Goal: Task Accomplishment & Management: Complete application form

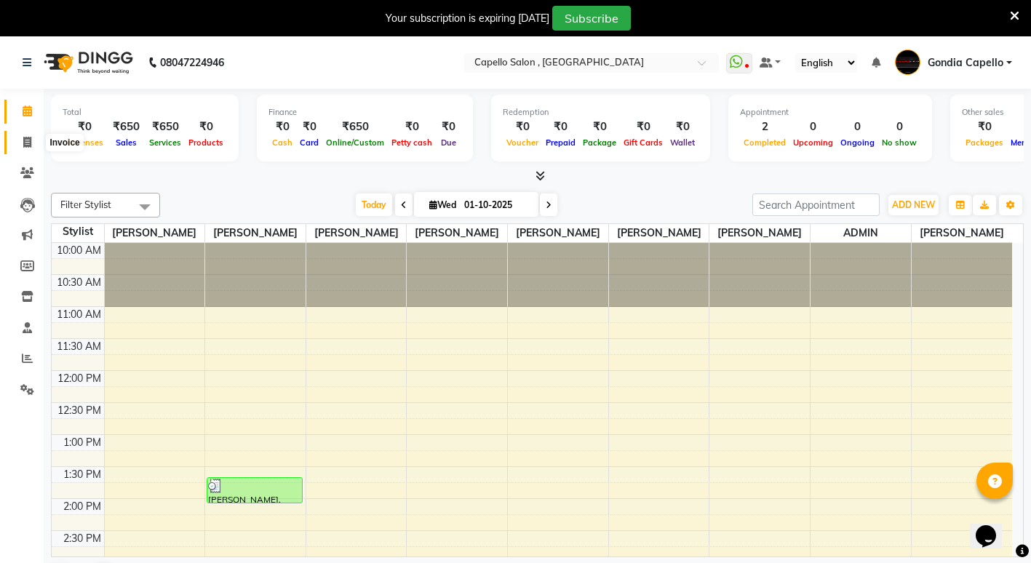
click at [17, 148] on span at bounding box center [27, 143] width 25 height 17
select select "853"
select select "service"
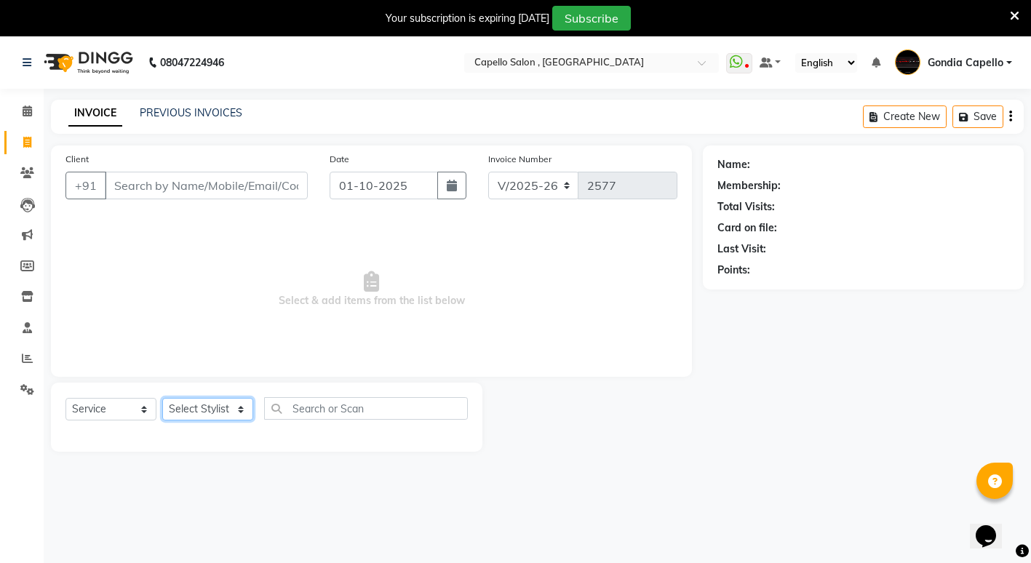
click at [215, 413] on select "Select Stylist ADMIN [PERSON_NAME] [PERSON_NAME] [PERSON_NAME] Gondia Capello […" at bounding box center [207, 409] width 91 height 23
select select "14383"
click at [162, 398] on select "Select Stylist ADMIN [PERSON_NAME] [PERSON_NAME] [PERSON_NAME] Gondia Capello […" at bounding box center [207, 409] width 91 height 23
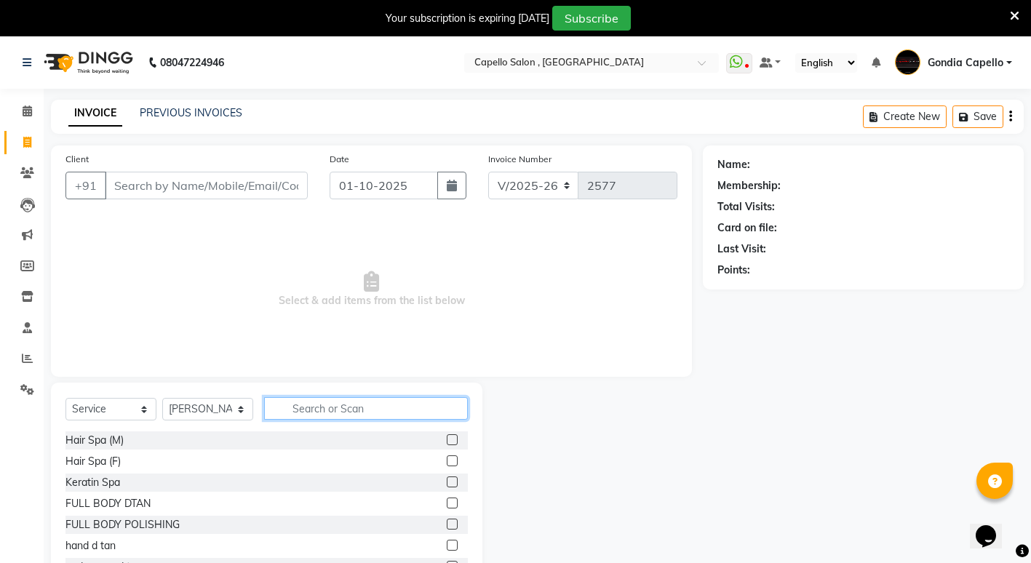
click at [350, 410] on input "text" at bounding box center [366, 408] width 204 height 23
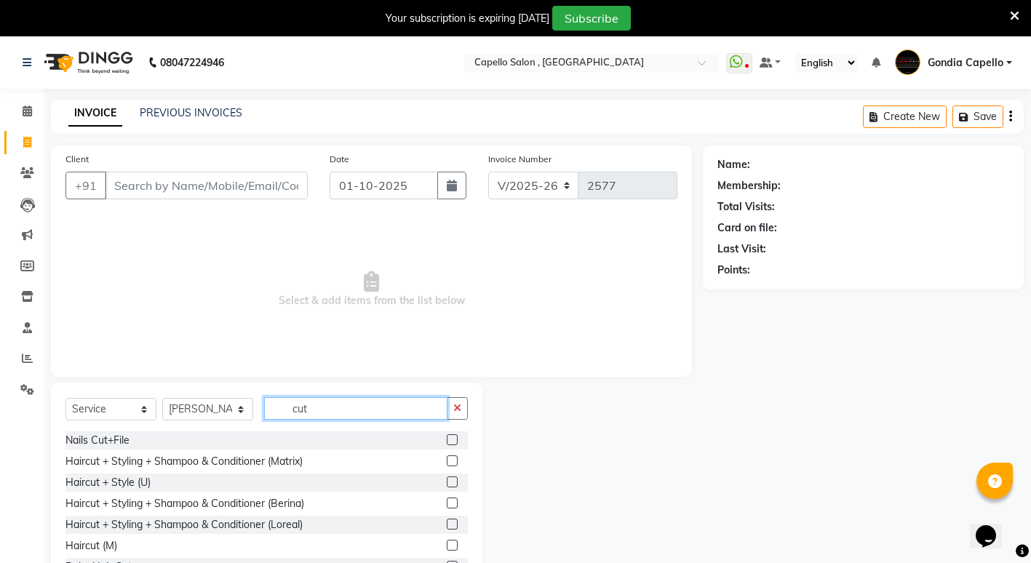
type input "cut"
click at [447, 522] on label at bounding box center [452, 524] width 11 height 11
click at [447, 522] on input "checkbox" at bounding box center [451, 524] width 9 height 9
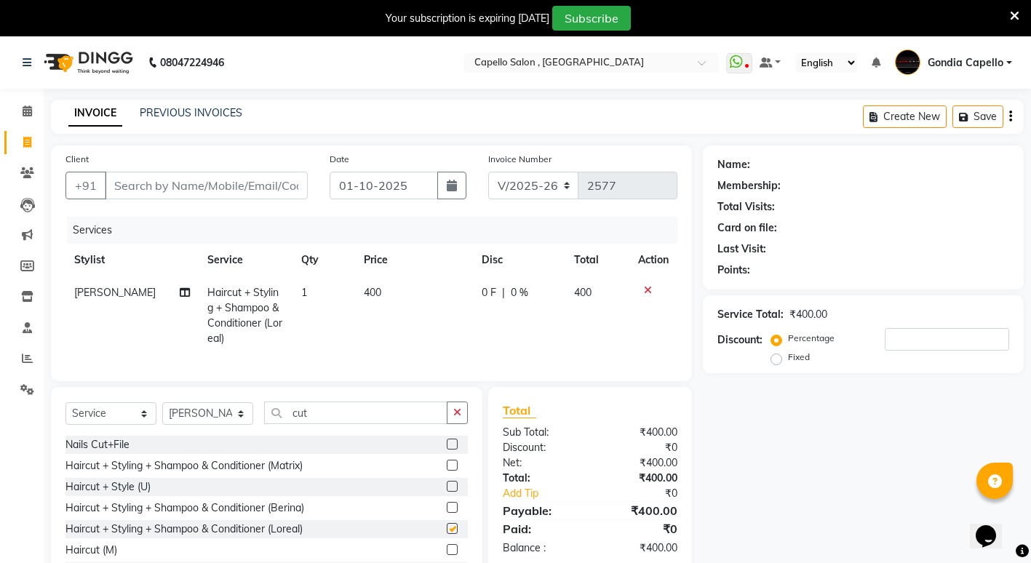
checkbox input "false"
click at [194, 172] on input "Client" at bounding box center [206, 186] width 203 height 28
type input "9"
type input "0"
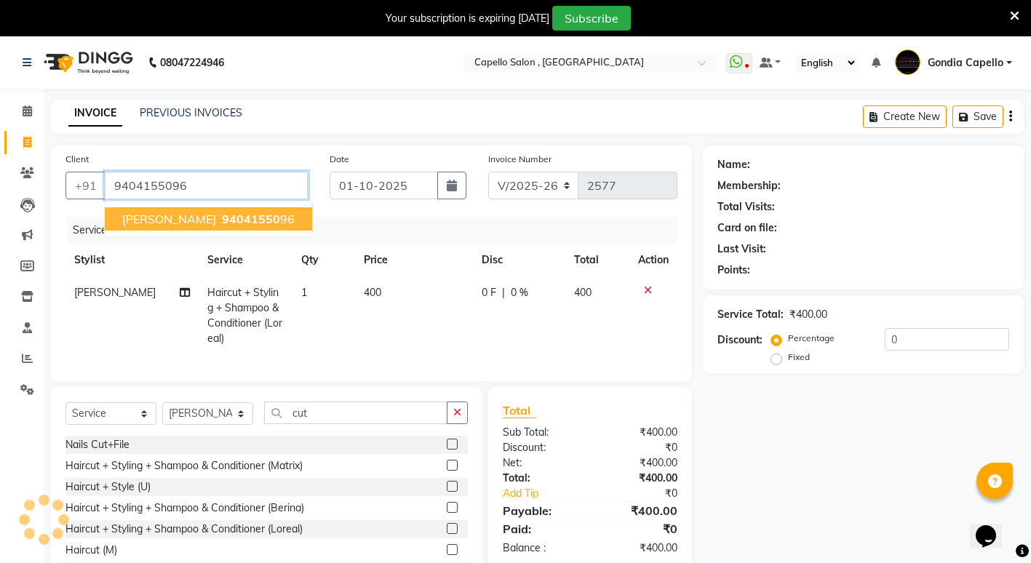
type input "9404155096"
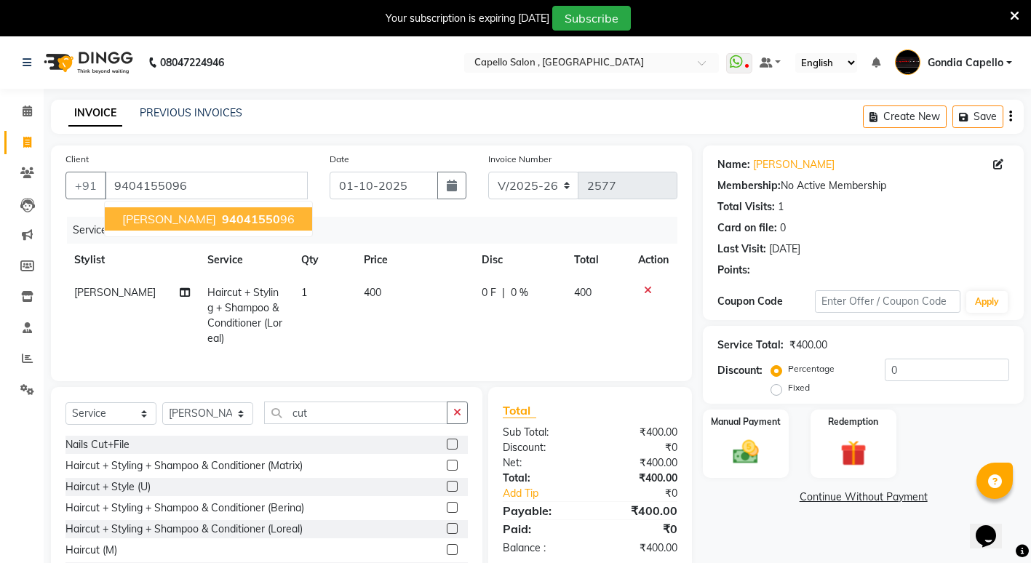
scroll to position [71, 0]
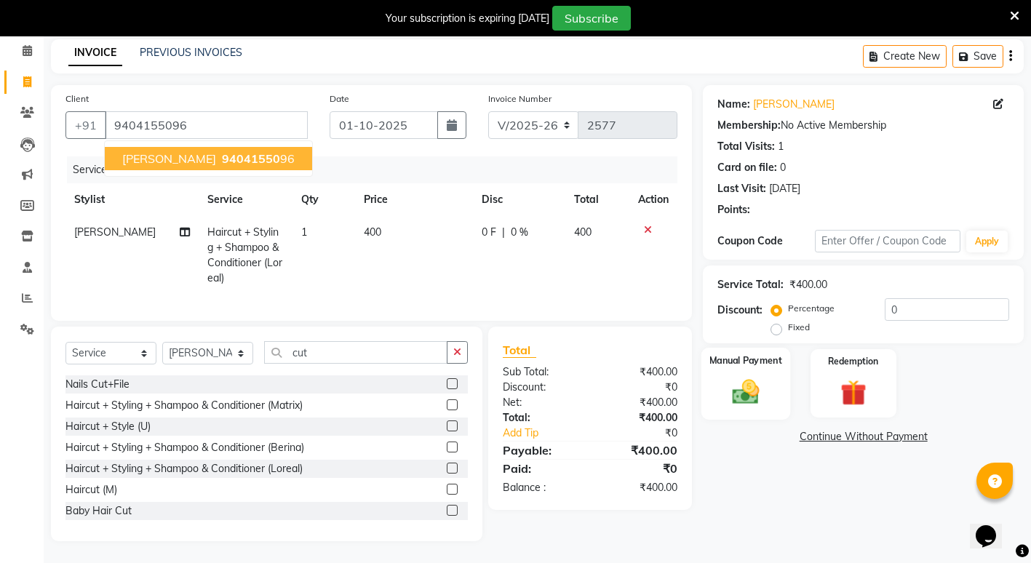
click at [768, 392] on img at bounding box center [746, 391] width 44 height 31
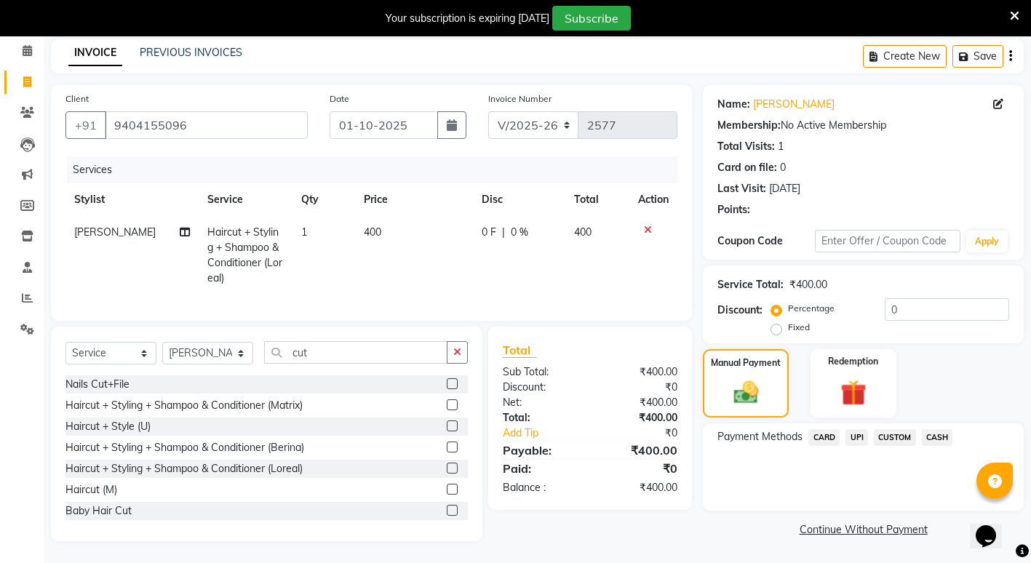
click at [941, 429] on span "CASH" at bounding box center [937, 437] width 31 height 17
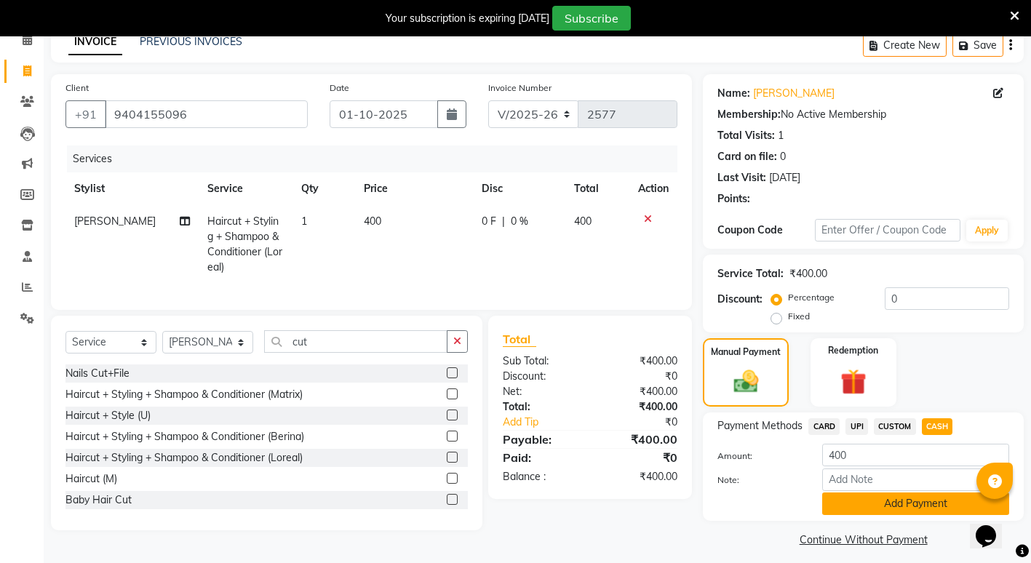
click at [875, 506] on button "Add Payment" at bounding box center [915, 504] width 187 height 23
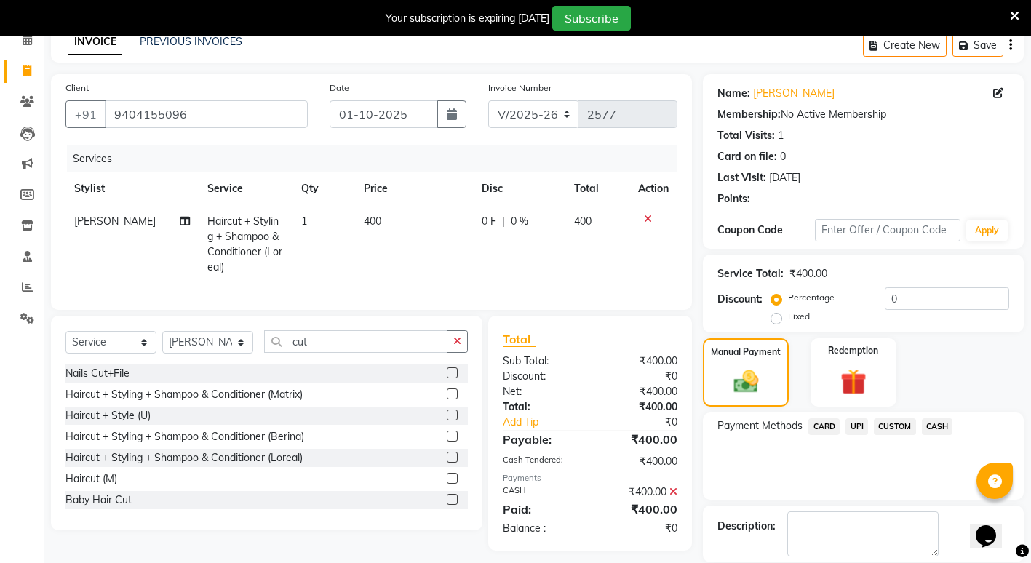
scroll to position [142, 0]
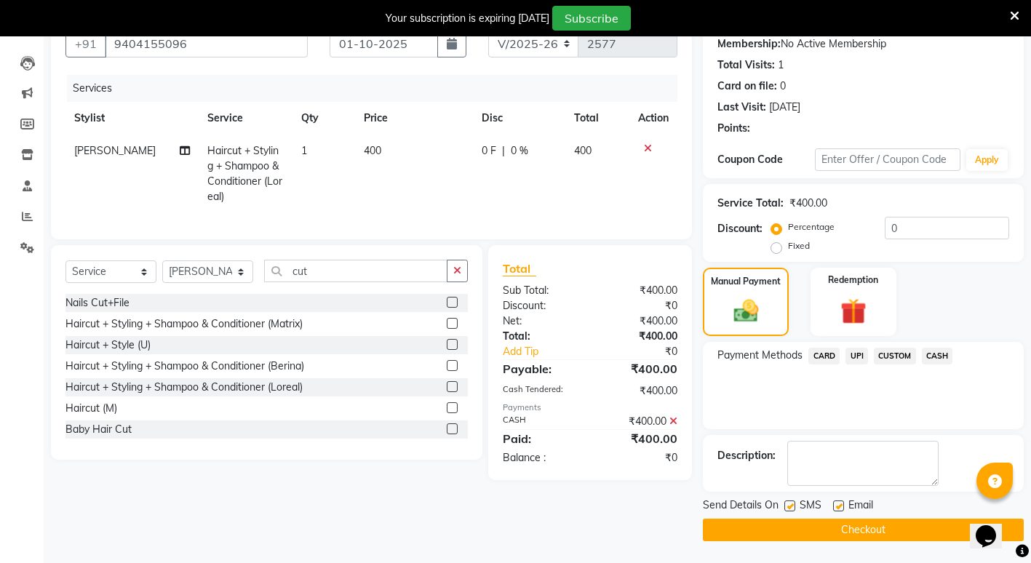
click at [860, 528] on button "Checkout" at bounding box center [863, 530] width 321 height 23
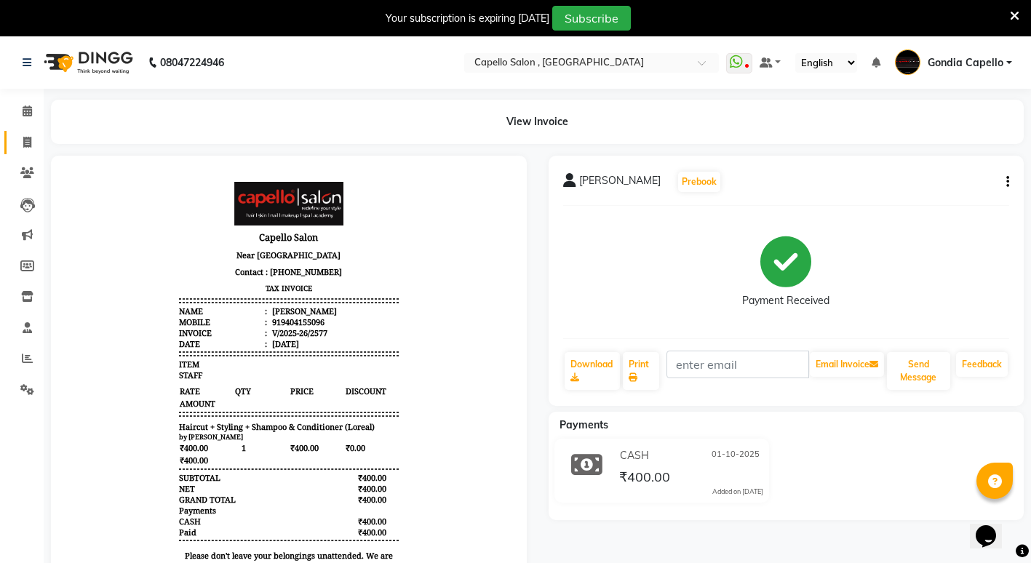
click at [29, 132] on link "Invoice" at bounding box center [21, 143] width 35 height 24
select select "853"
select select "service"
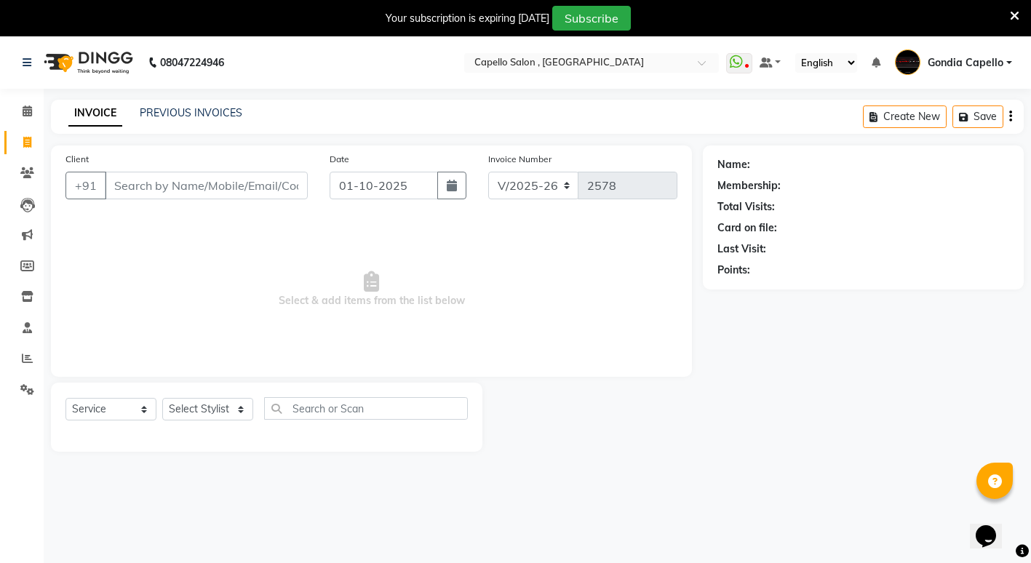
scroll to position [36, 0]
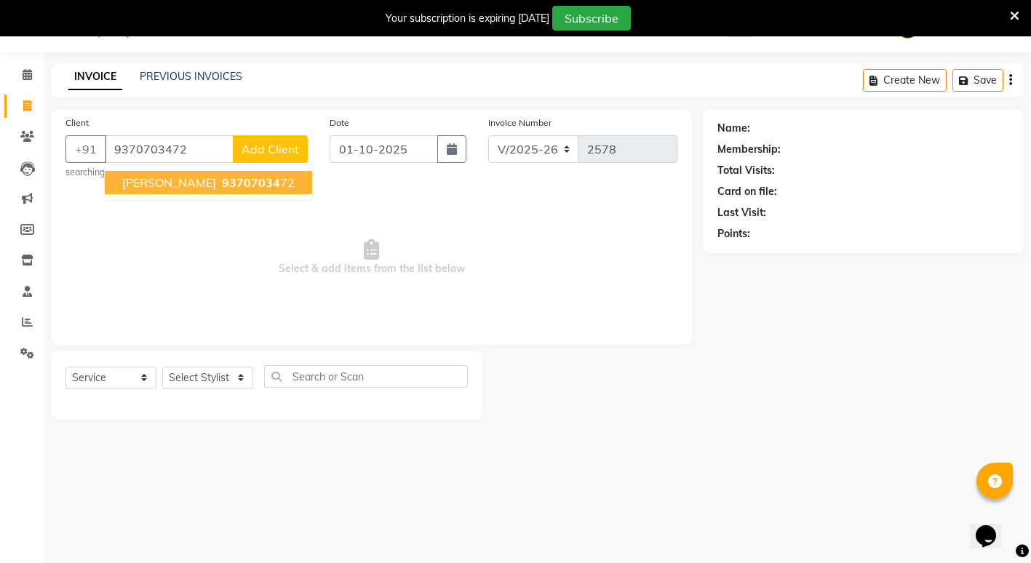
type input "9370703472"
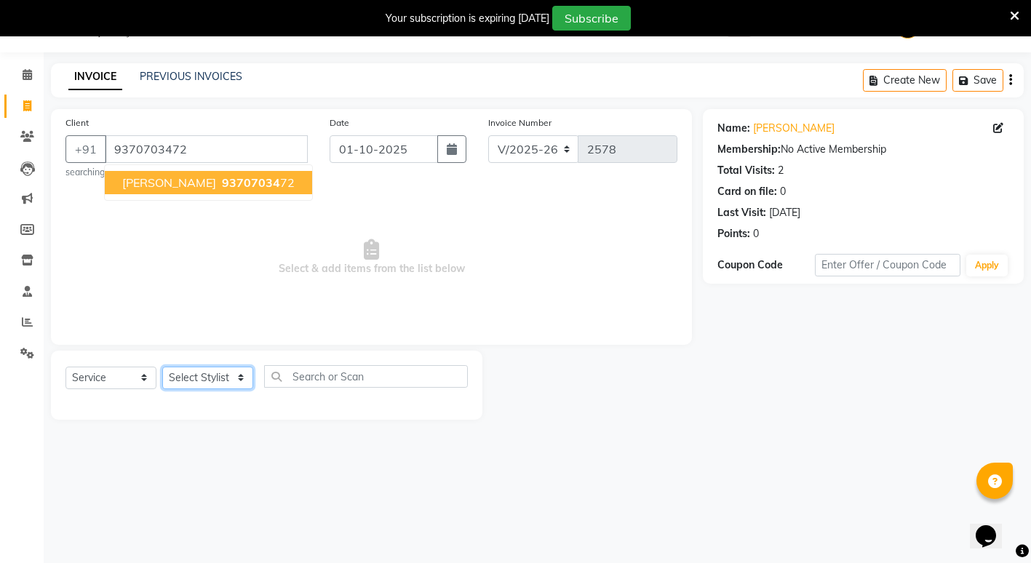
click at [211, 373] on select "Select Stylist ADMIN [PERSON_NAME] [PERSON_NAME] [PERSON_NAME] Gondia Capello […" at bounding box center [207, 378] width 91 height 23
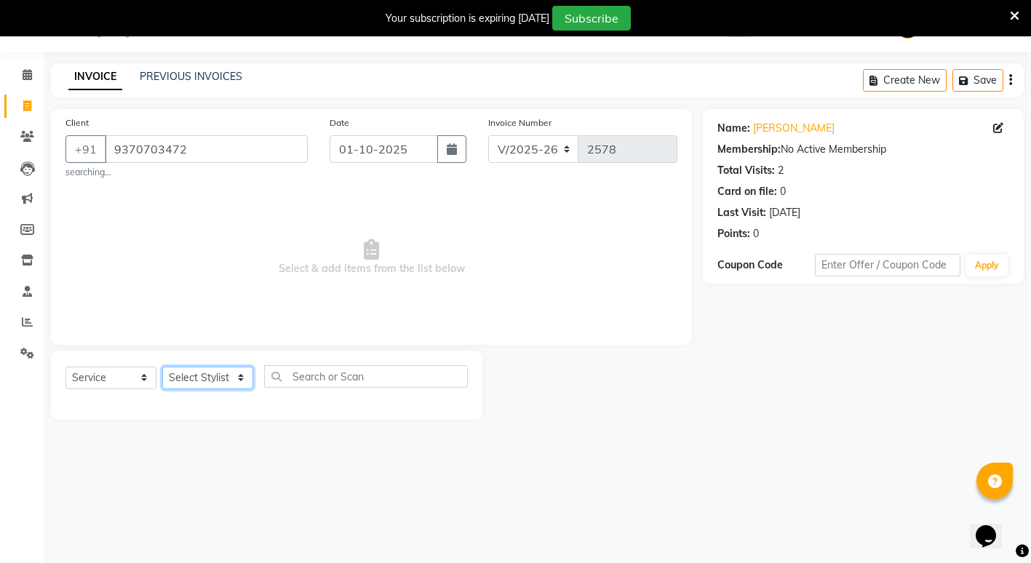
select select "14375"
click at [162, 367] on select "Select Stylist ADMIN [PERSON_NAME] [PERSON_NAME] [PERSON_NAME] Gondia Capello […" at bounding box center [207, 378] width 91 height 23
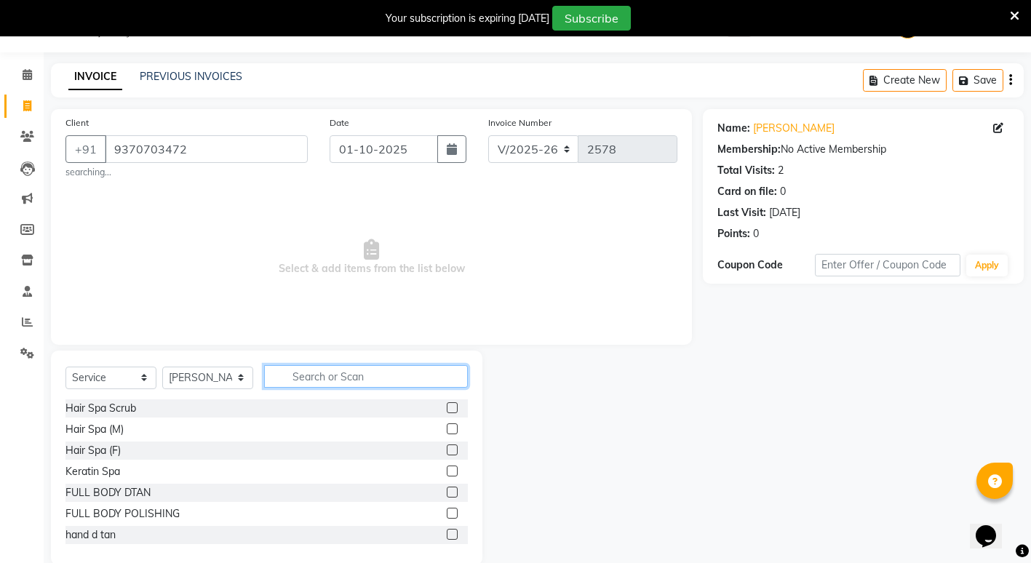
click at [316, 372] on input "text" at bounding box center [366, 376] width 204 height 23
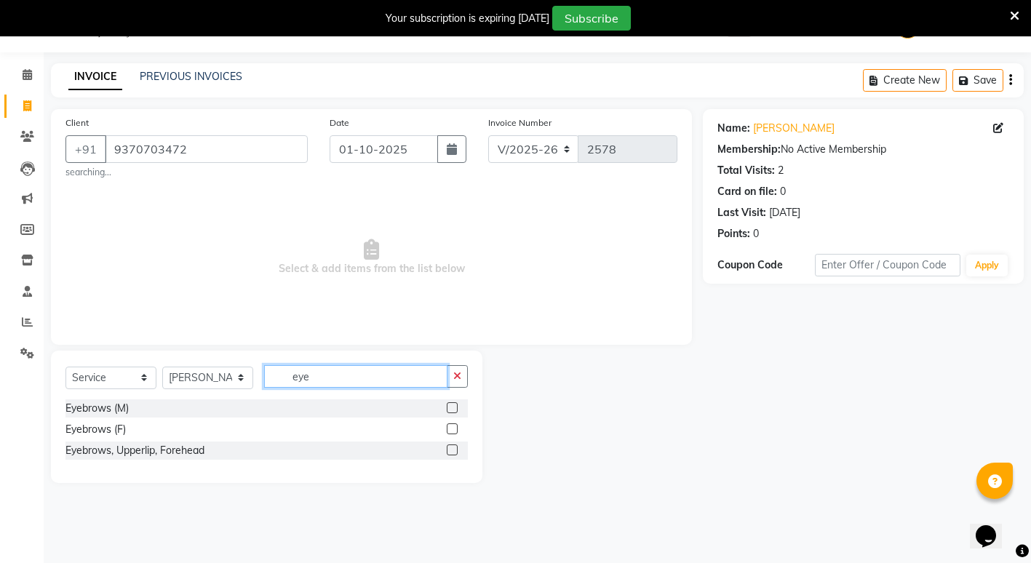
type input "eye"
click at [453, 411] on label at bounding box center [452, 407] width 11 height 11
click at [453, 411] on input "checkbox" at bounding box center [451, 408] width 9 height 9
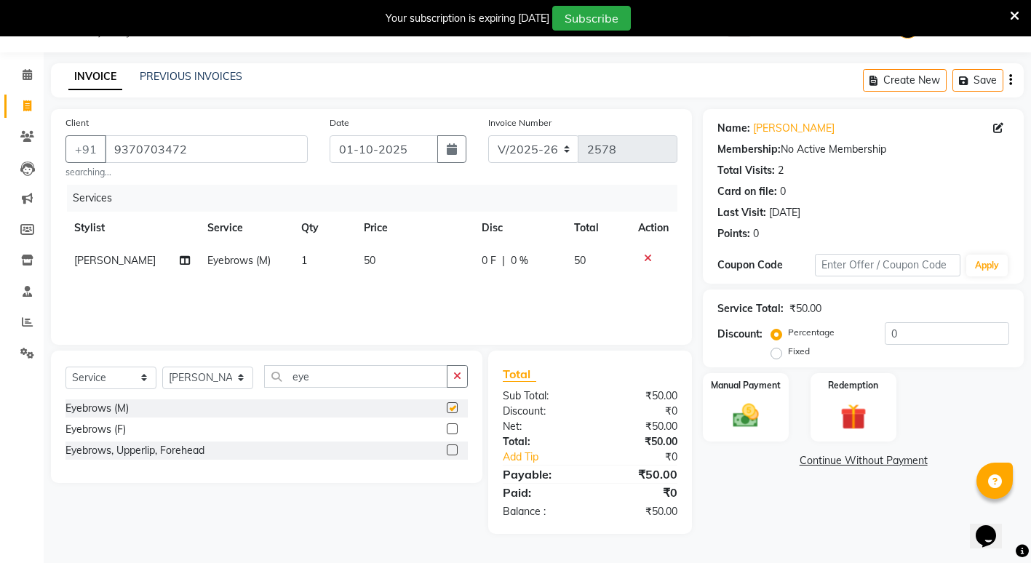
checkbox input "false"
click at [359, 373] on input "eye" at bounding box center [355, 376] width 183 height 23
type input "e"
type input "bea"
click at [451, 404] on label at bounding box center [452, 407] width 11 height 11
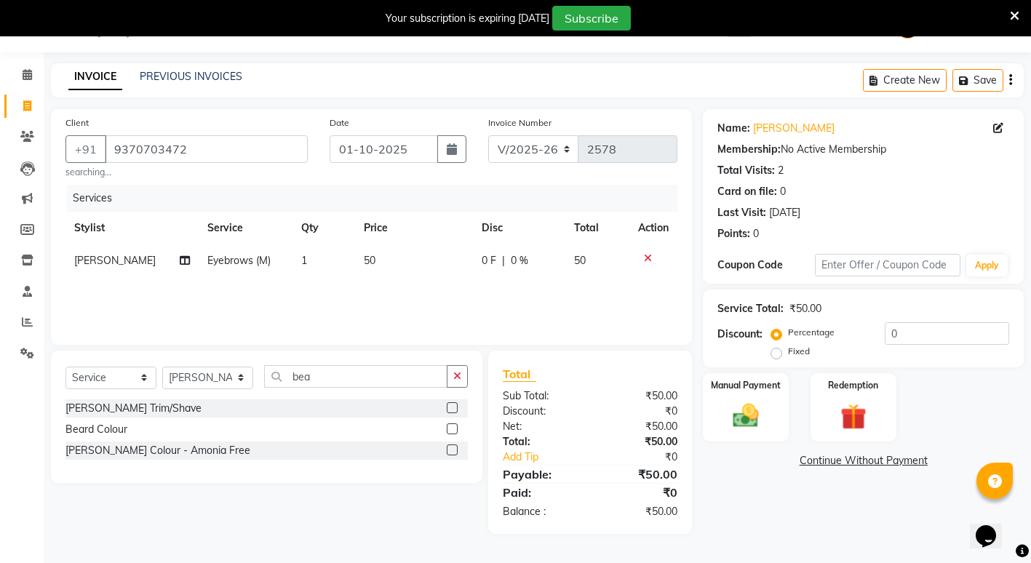
click at [451, 404] on input "checkbox" at bounding box center [451, 408] width 9 height 9
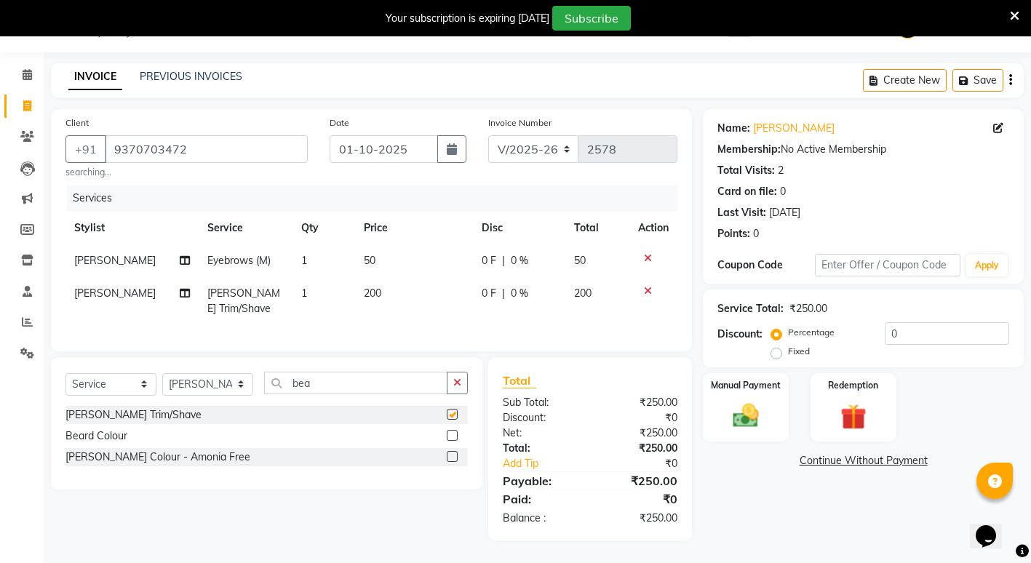
checkbox input "false"
click at [747, 424] on img at bounding box center [746, 415] width 44 height 31
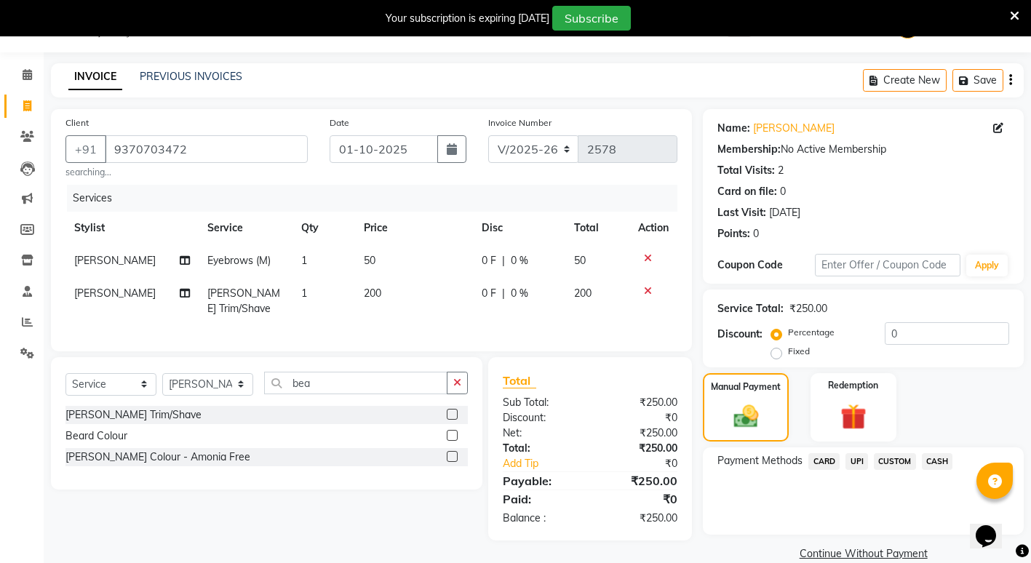
click at [854, 466] on span "UPI" at bounding box center [857, 461] width 23 height 17
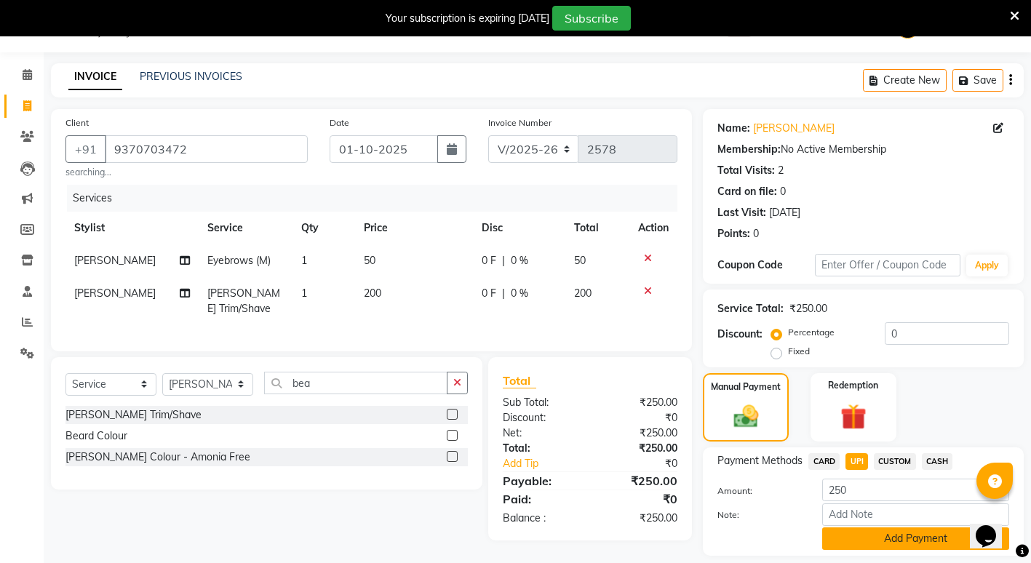
click at [868, 536] on button "Add Payment" at bounding box center [915, 539] width 187 height 23
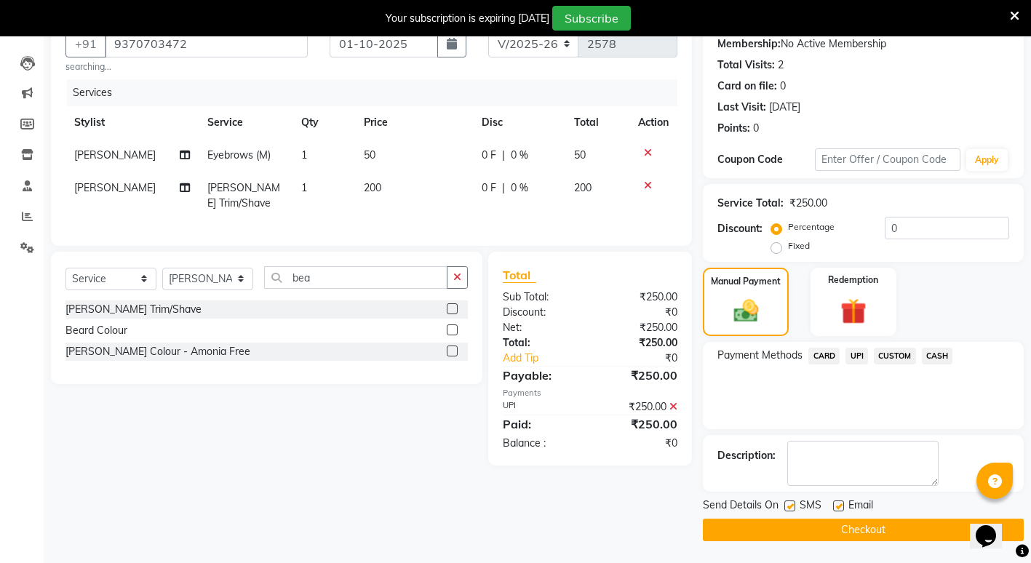
click at [859, 527] on button "Checkout" at bounding box center [863, 530] width 321 height 23
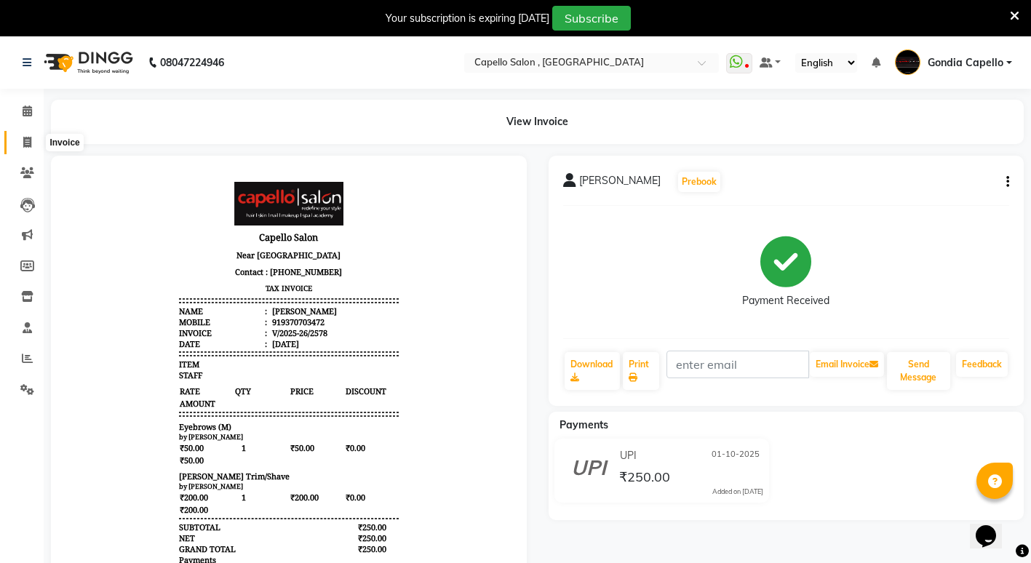
click at [31, 143] on icon at bounding box center [27, 142] width 8 height 11
select select "service"
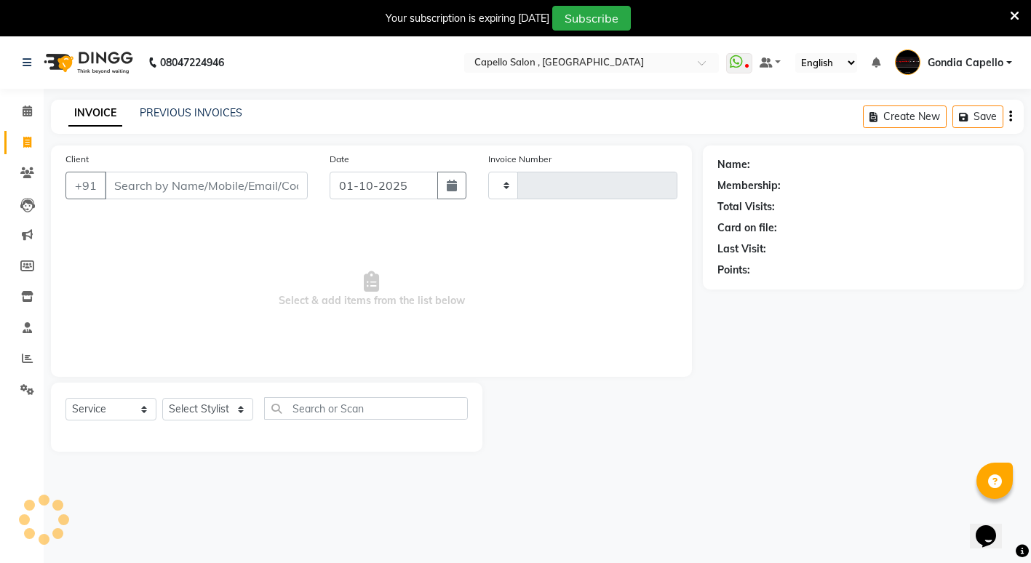
scroll to position [36, 0]
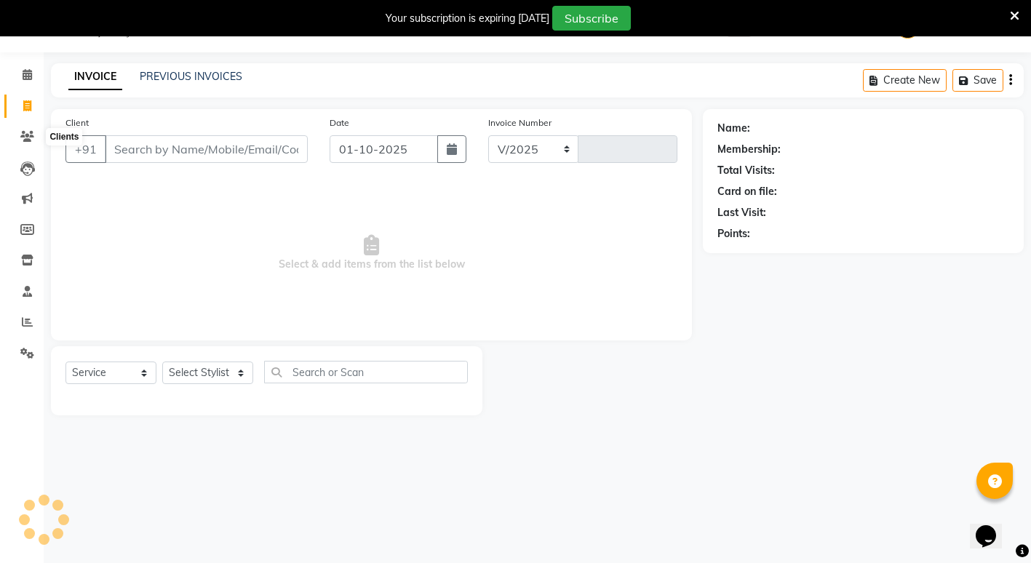
select select "853"
type input "2579"
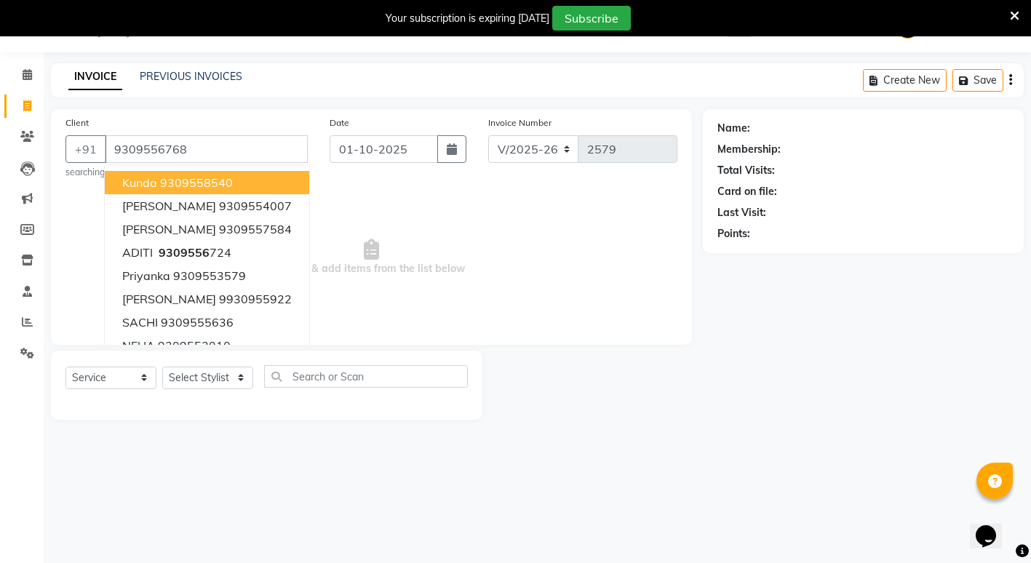
type input "9309556768"
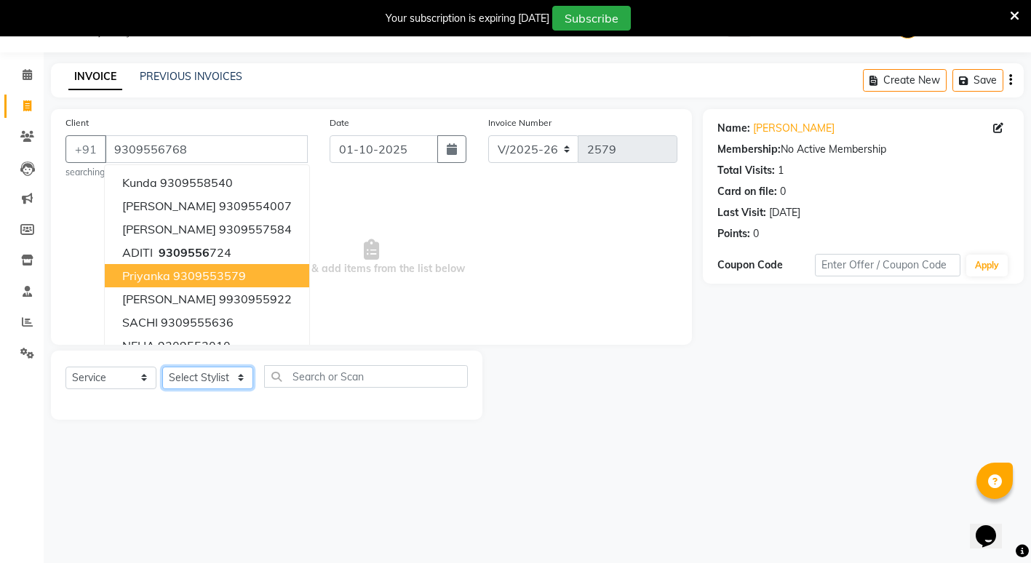
click at [240, 376] on select "Select Stylist ADMIN [PERSON_NAME] [PERSON_NAME] [PERSON_NAME] Gondia Capello […" at bounding box center [207, 378] width 91 height 23
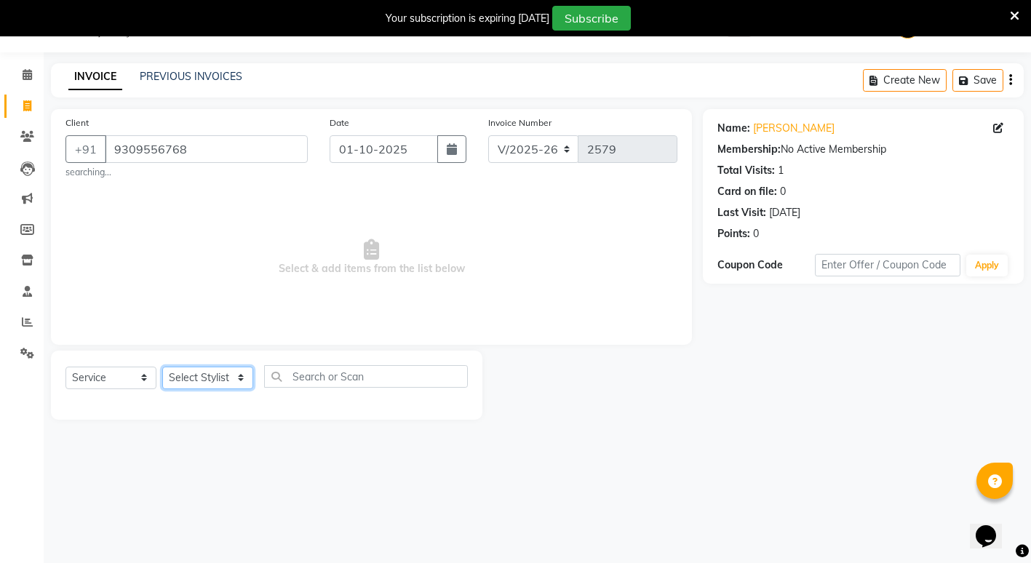
select select "14375"
click at [162, 367] on select "Select Stylist ADMIN [PERSON_NAME] [PERSON_NAME] [PERSON_NAME] Gondia Capello […" at bounding box center [207, 378] width 91 height 23
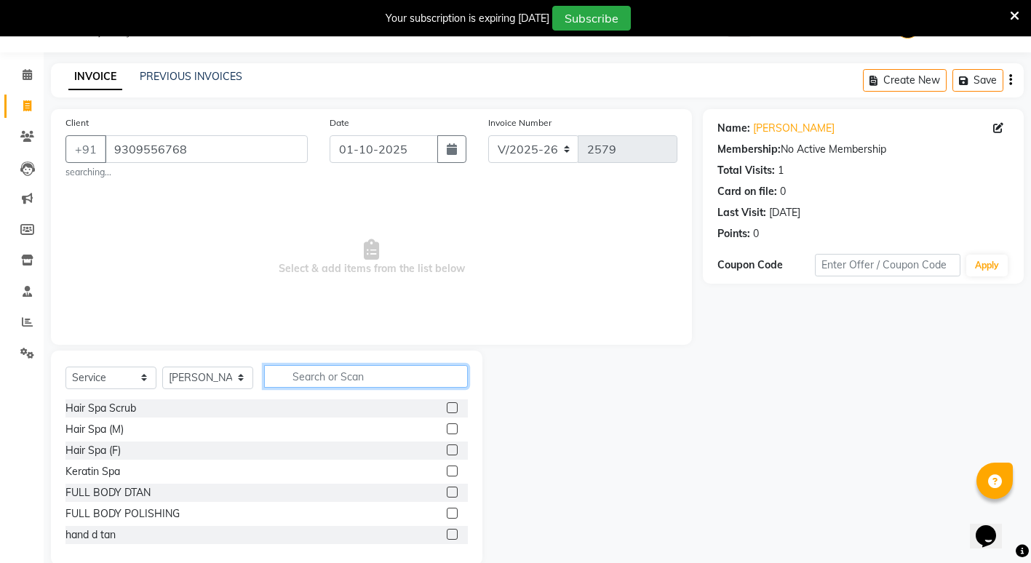
click at [318, 377] on input "text" at bounding box center [366, 376] width 204 height 23
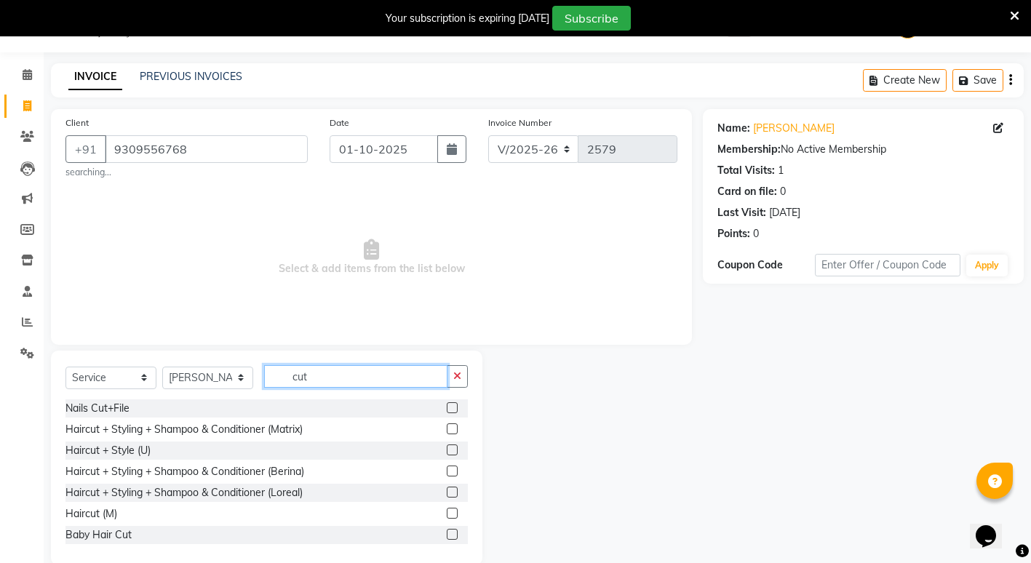
type input "cut"
click at [447, 515] on label at bounding box center [452, 513] width 11 height 11
click at [447, 515] on input "checkbox" at bounding box center [451, 513] width 9 height 9
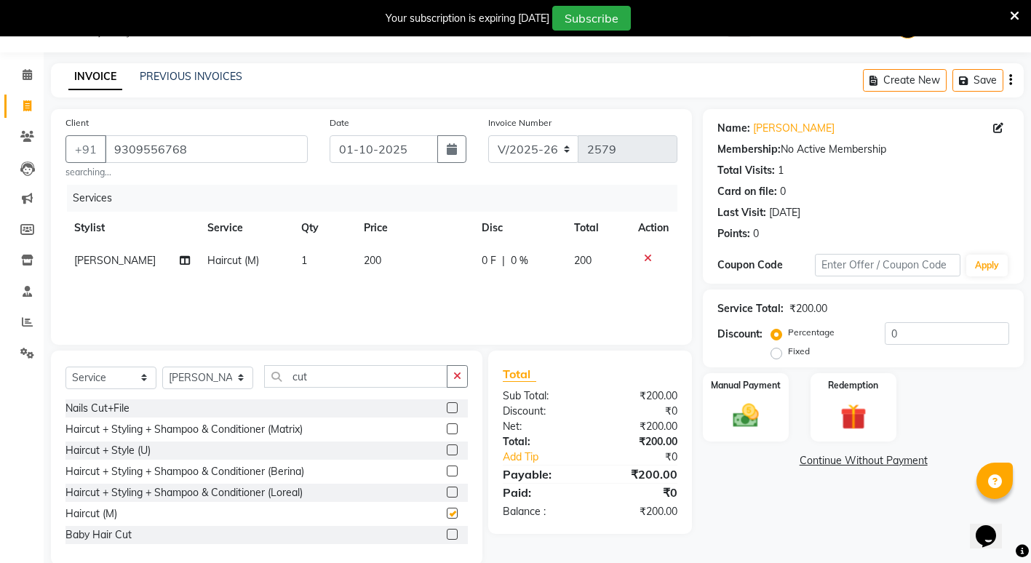
checkbox input "false"
click at [363, 383] on input "cut" at bounding box center [355, 376] width 183 height 23
type input "c"
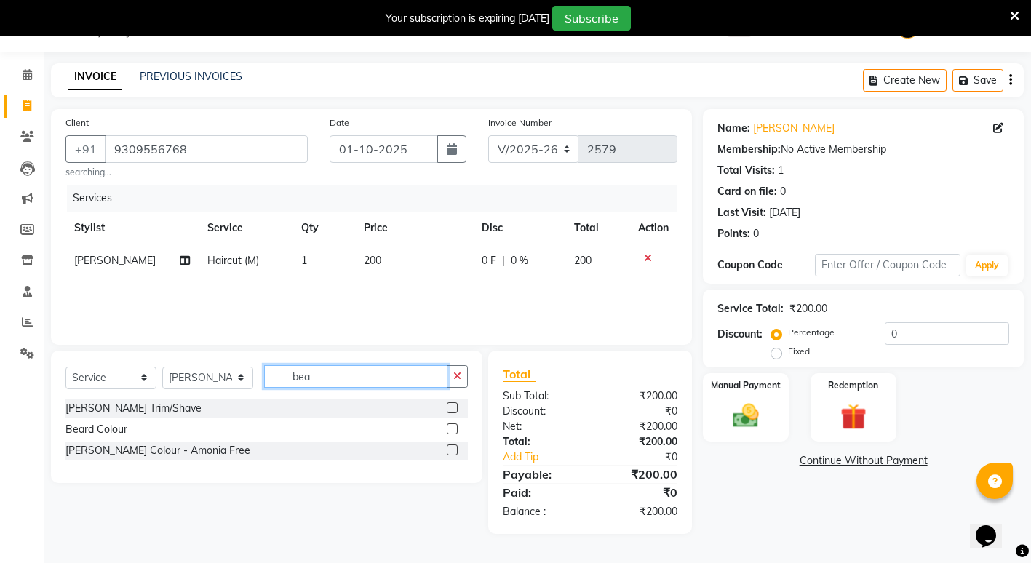
type input "bea"
click at [450, 410] on label at bounding box center [452, 407] width 11 height 11
click at [450, 410] on input "checkbox" at bounding box center [451, 408] width 9 height 9
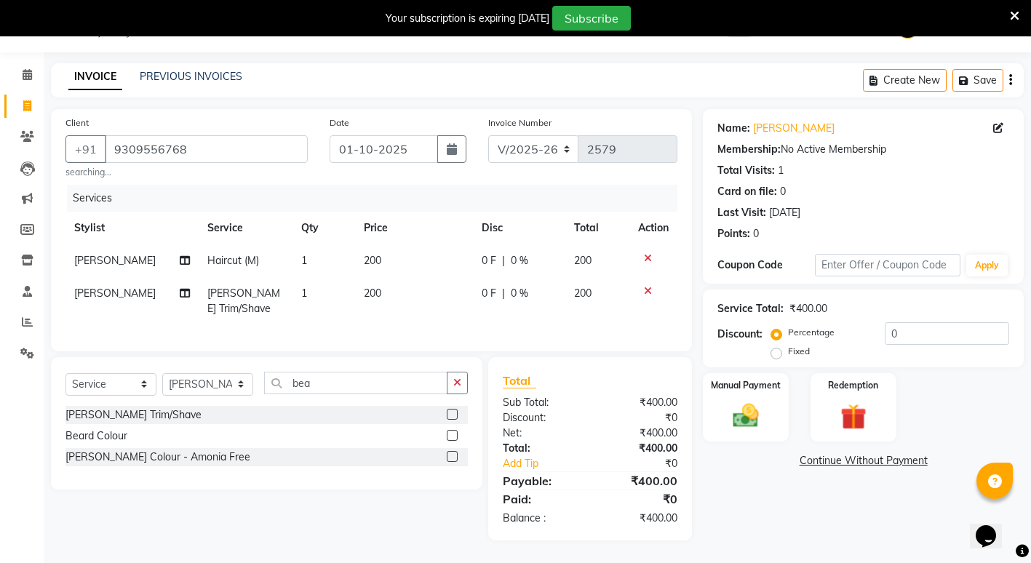
click at [450, 420] on label at bounding box center [452, 414] width 11 height 11
click at [450, 420] on input "checkbox" at bounding box center [451, 414] width 9 height 9
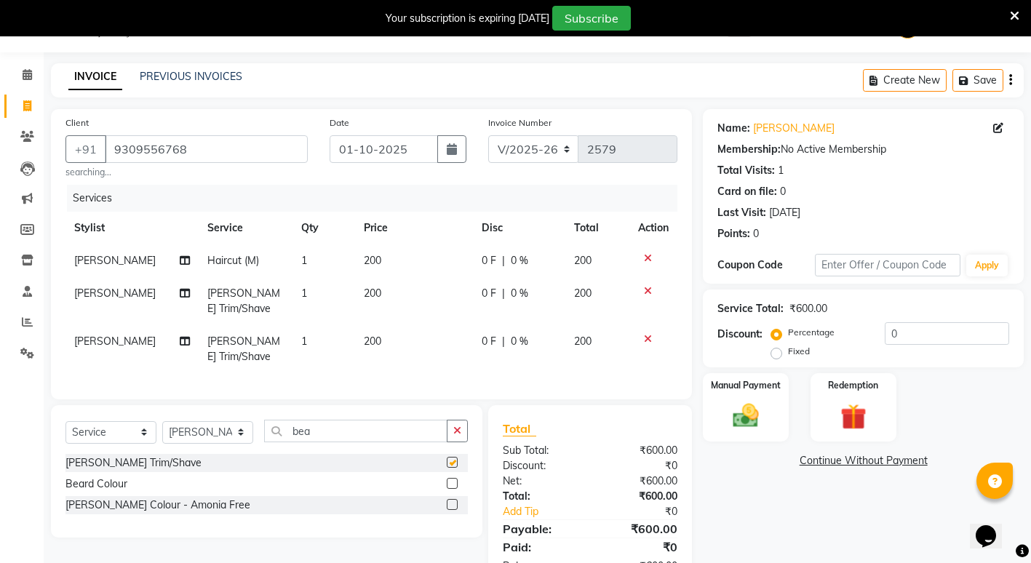
checkbox input "false"
click at [367, 438] on input "bea" at bounding box center [355, 431] width 183 height 23
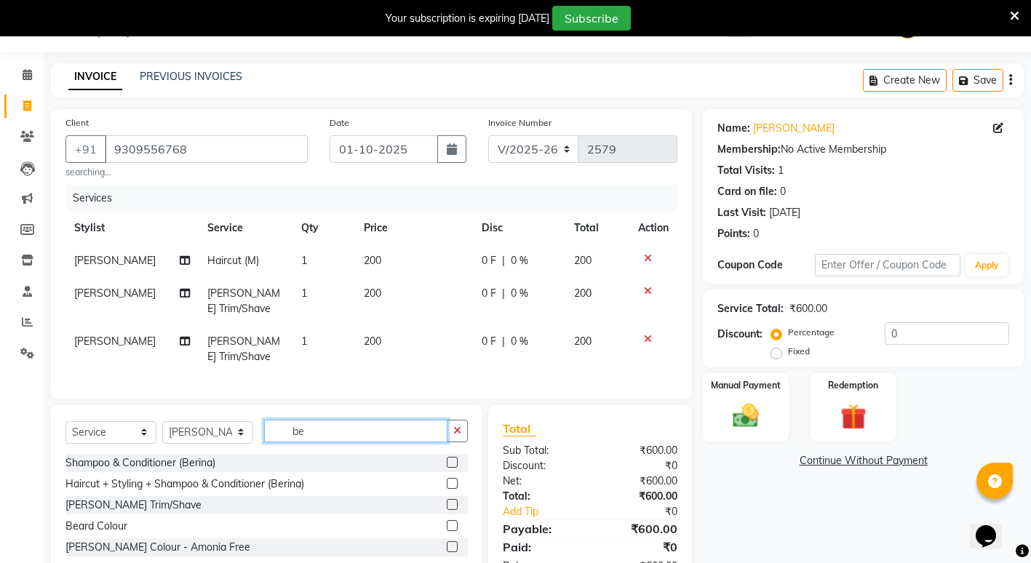
type input "b"
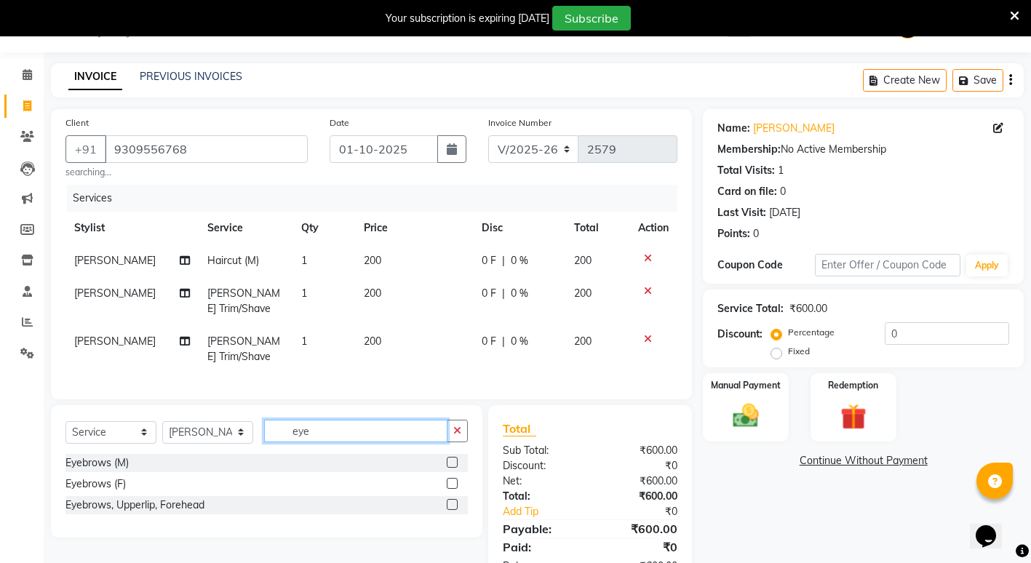
type input "eye"
click at [448, 468] on label at bounding box center [452, 462] width 11 height 11
click at [448, 468] on input "checkbox" at bounding box center [451, 462] width 9 height 9
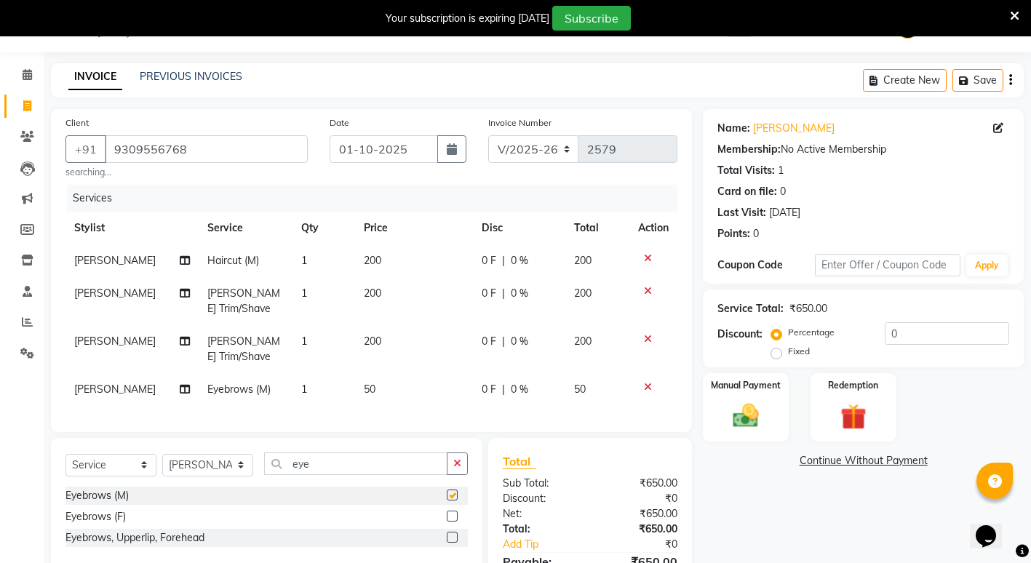
checkbox input "false"
click at [647, 338] on icon at bounding box center [648, 339] width 8 height 10
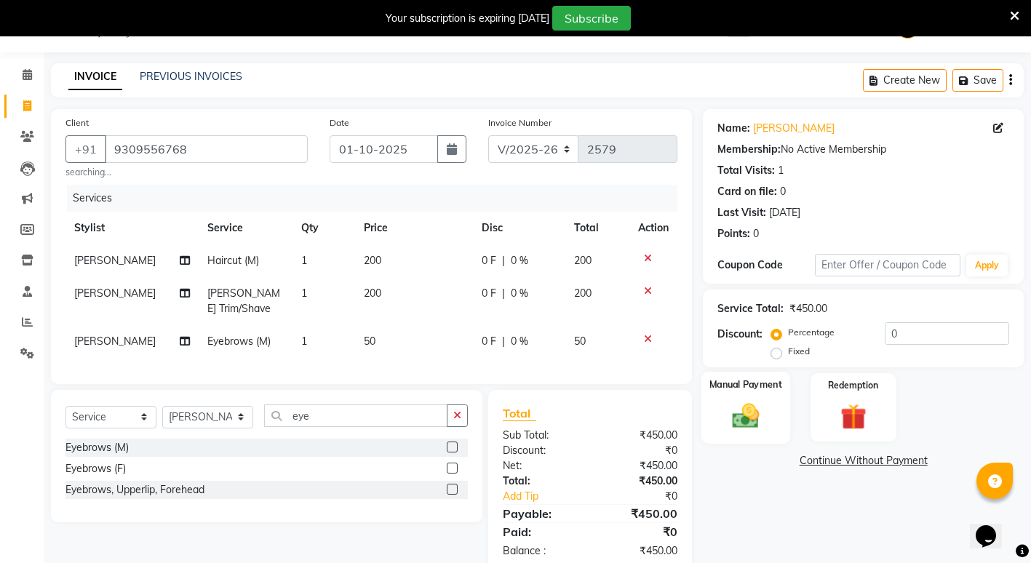
click at [760, 421] on img at bounding box center [746, 415] width 44 height 31
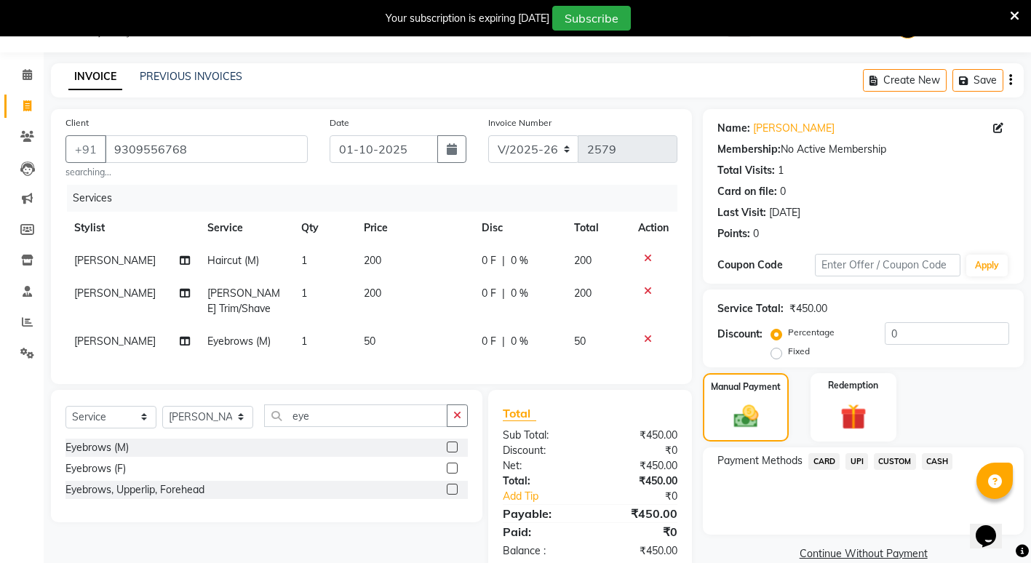
click at [940, 466] on span "CASH" at bounding box center [937, 461] width 31 height 17
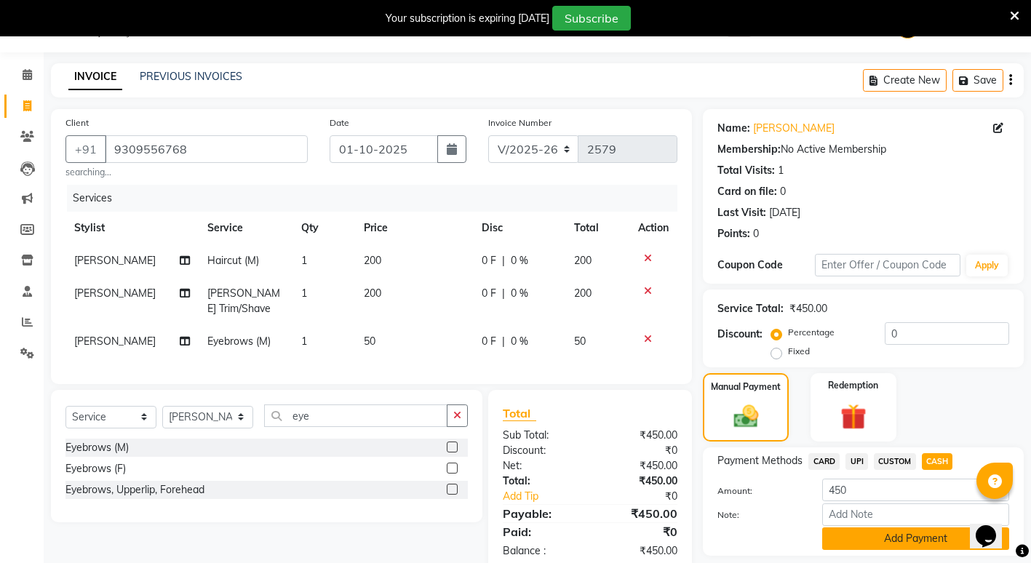
click at [907, 544] on button "Add Payment" at bounding box center [915, 539] width 187 height 23
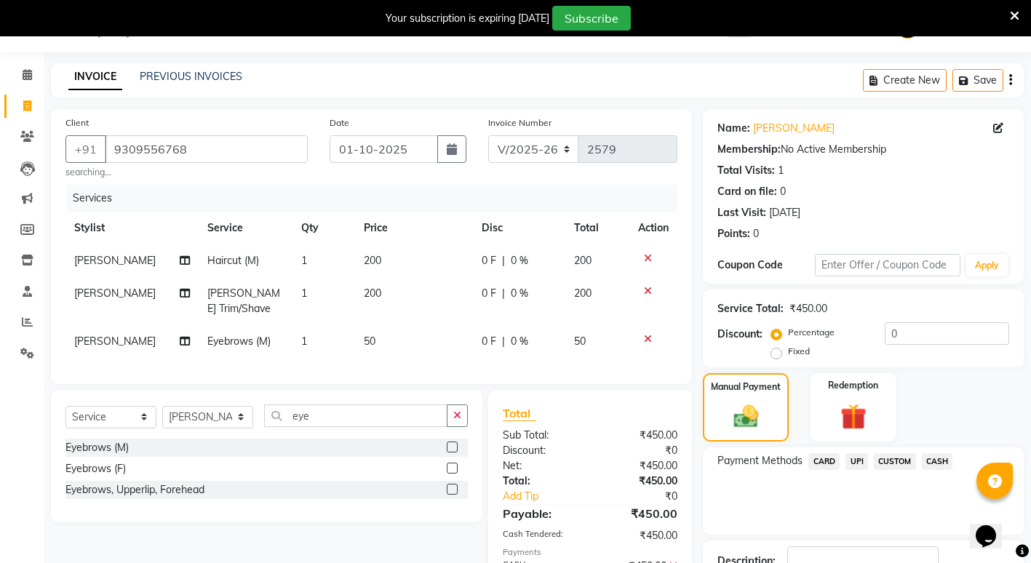
scroll to position [109, 0]
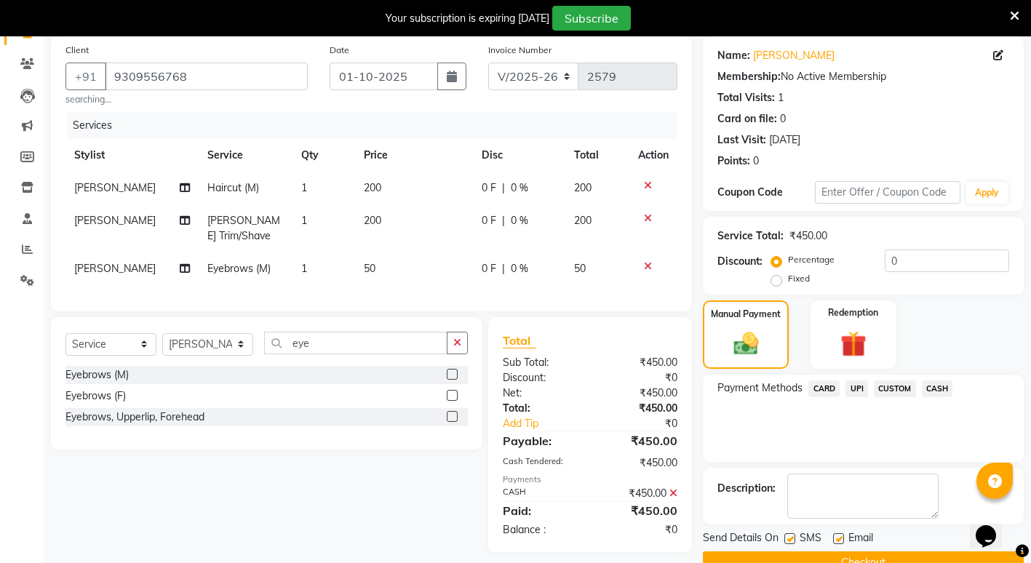
click at [820, 560] on button "Checkout" at bounding box center [863, 563] width 321 height 23
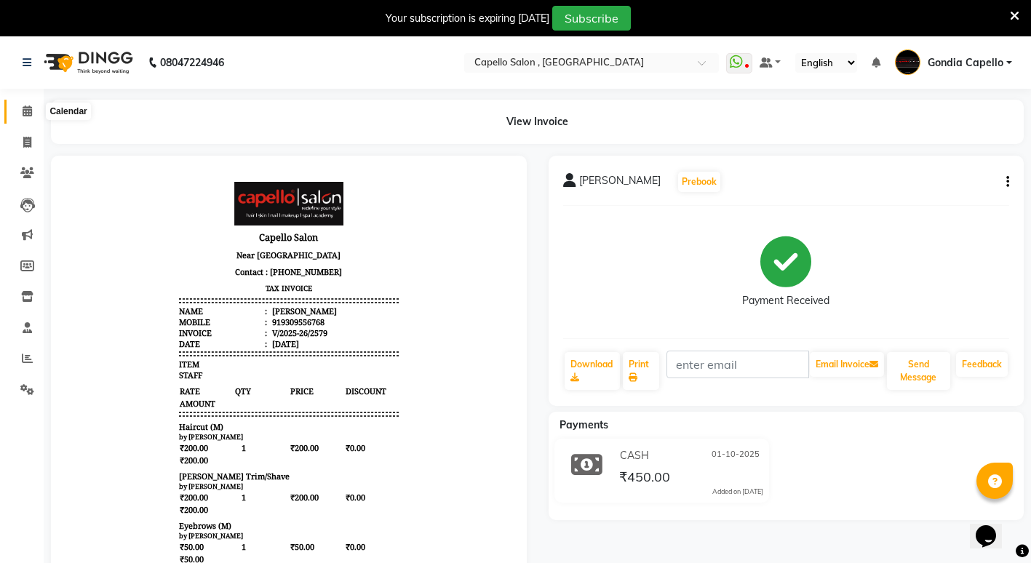
click at [30, 112] on icon at bounding box center [27, 111] width 9 height 11
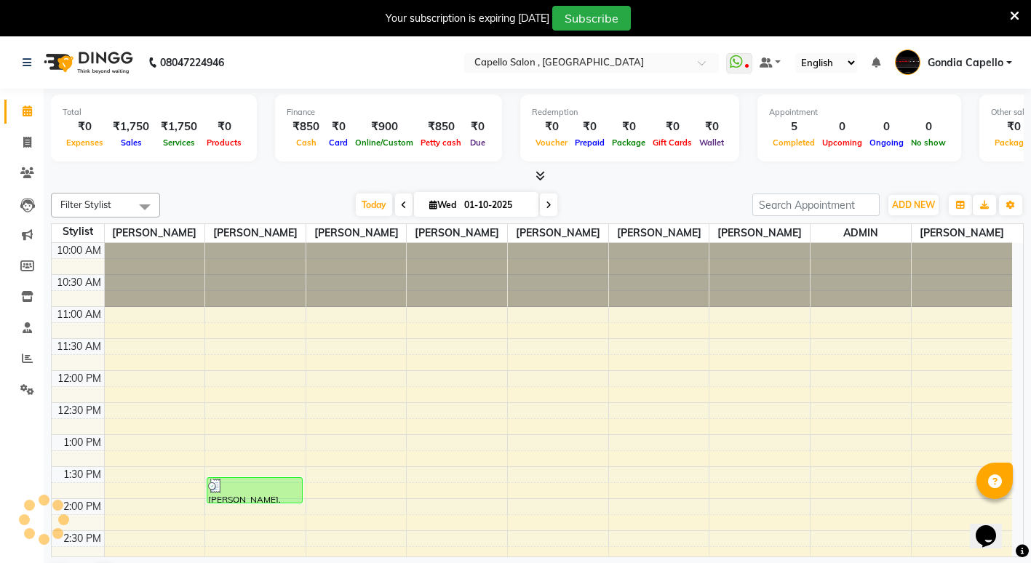
scroll to position [442, 0]
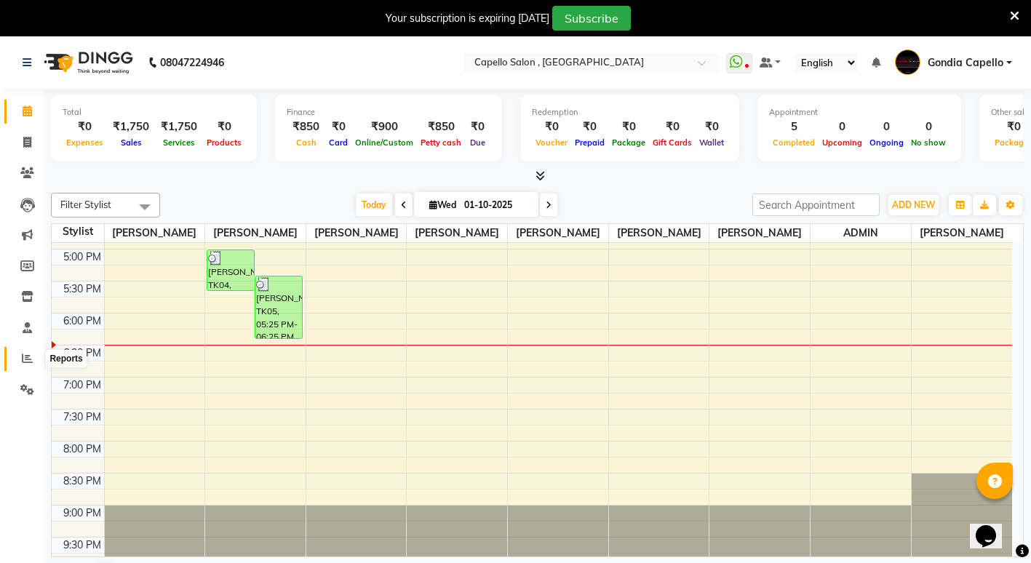
click at [37, 366] on span at bounding box center [27, 359] width 25 height 17
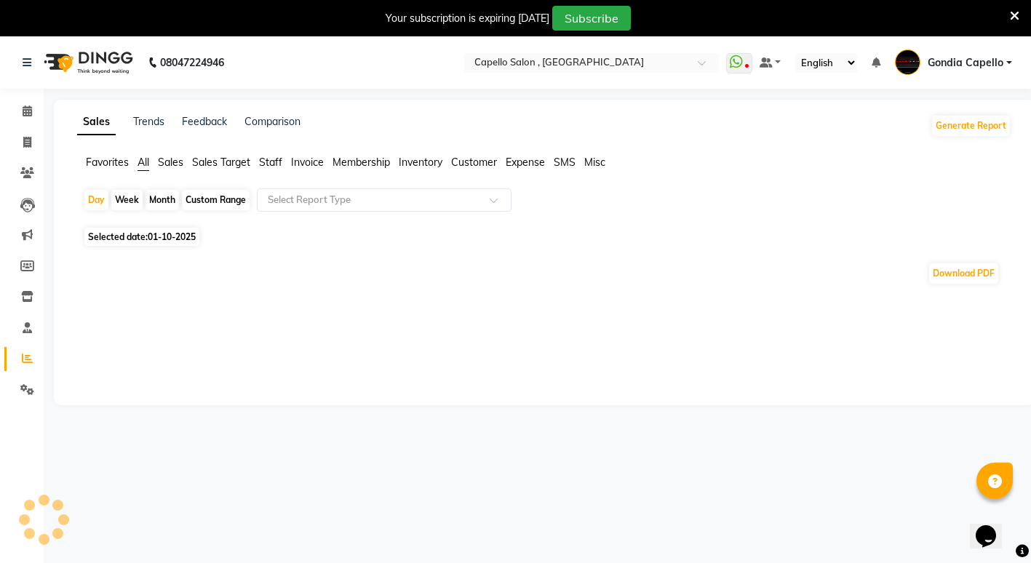
click at [268, 162] on span "Staff" at bounding box center [270, 162] width 23 height 13
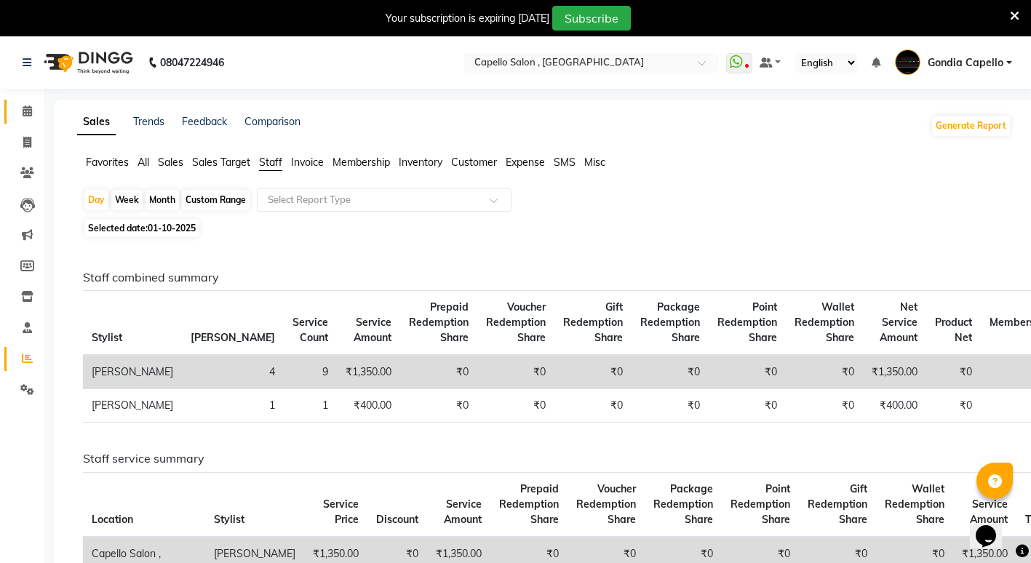
click at [31, 121] on link "Calendar" at bounding box center [21, 112] width 35 height 24
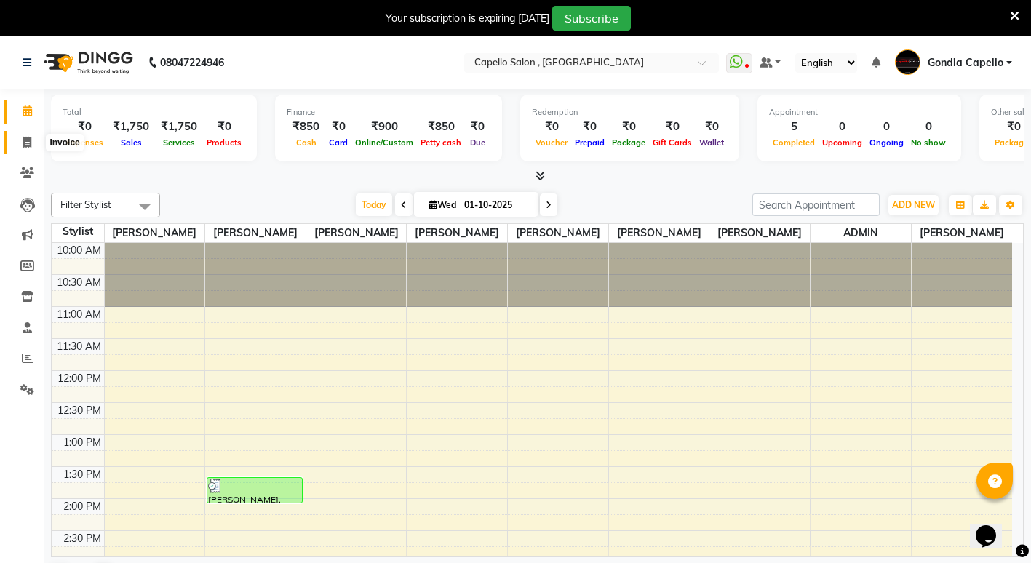
click at [25, 138] on icon at bounding box center [27, 142] width 8 height 11
select select "service"
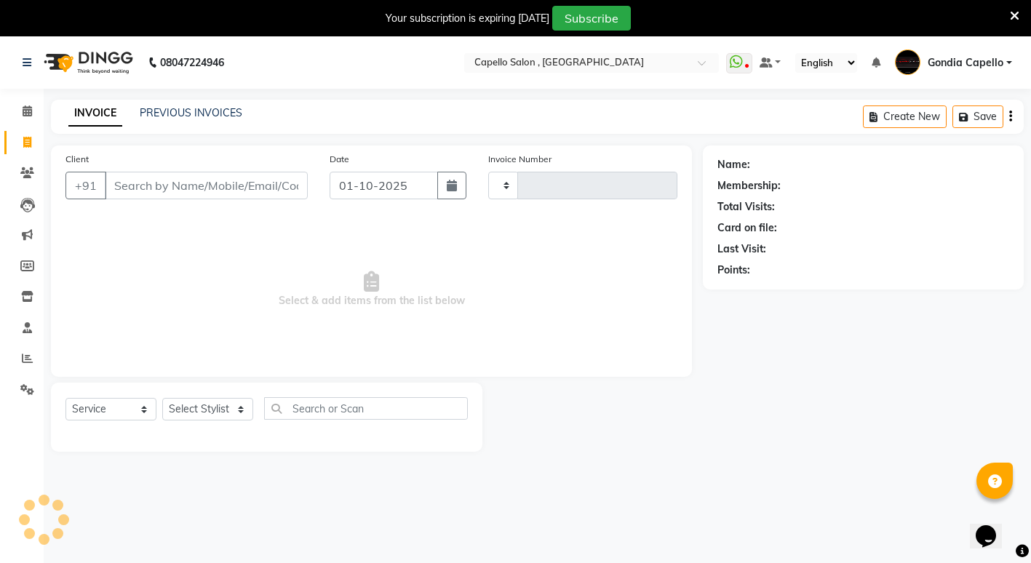
type input "2580"
select select "853"
click at [206, 410] on select "Select Stylist ADMIN [PERSON_NAME] [PERSON_NAME] [PERSON_NAME] Gondia Capello […" at bounding box center [207, 409] width 91 height 23
select select "14383"
click at [162, 398] on select "Select Stylist ADMIN [PERSON_NAME] [PERSON_NAME] [PERSON_NAME] Gondia Capello […" at bounding box center [207, 409] width 91 height 23
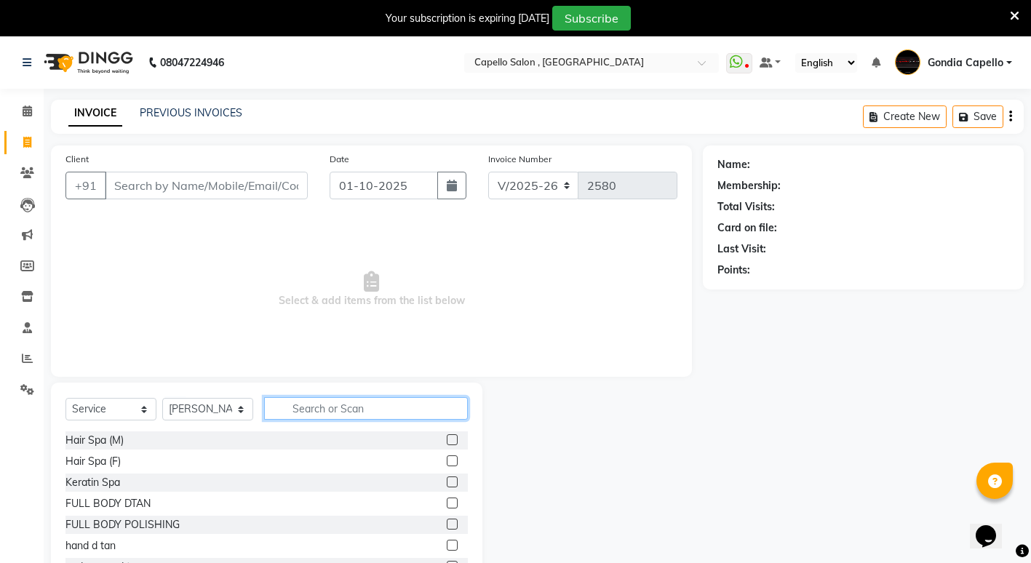
click at [317, 413] on input "text" at bounding box center [366, 408] width 204 height 23
type input "eye"
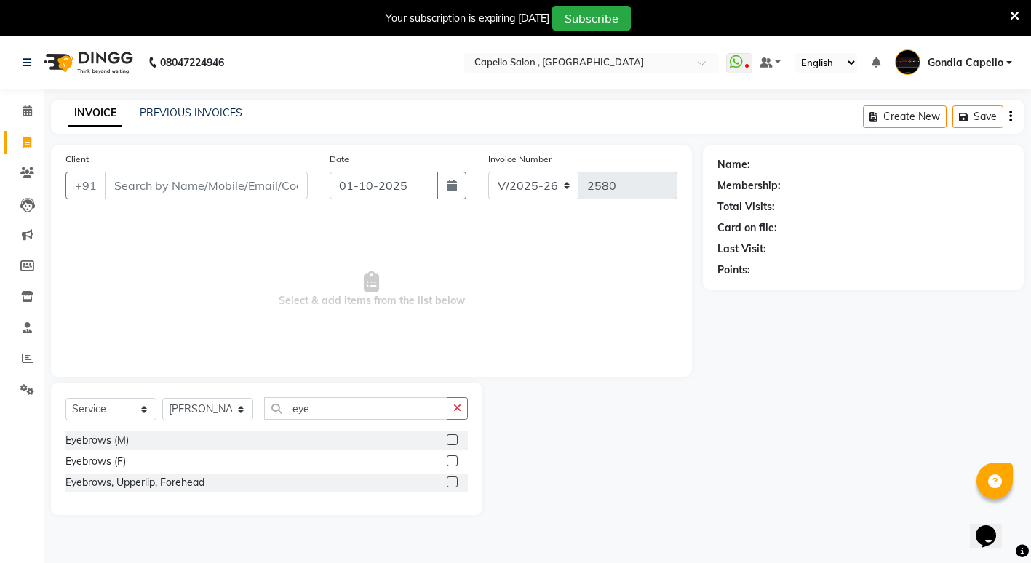
click at [455, 477] on label at bounding box center [452, 482] width 11 height 11
click at [455, 478] on input "checkbox" at bounding box center [451, 482] width 9 height 9
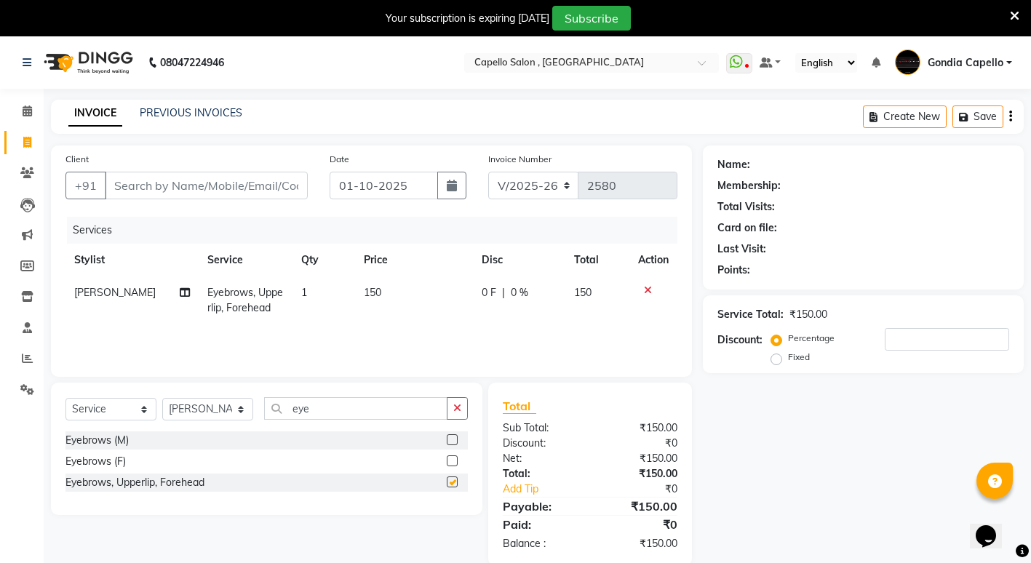
checkbox input "false"
click at [787, 448] on div "Name: Membership: Total Visits: Card on file: Last Visit: Points: Service Total…" at bounding box center [869, 356] width 332 height 421
click at [181, 178] on input "Client" at bounding box center [206, 186] width 203 height 28
type input "9"
type input "0"
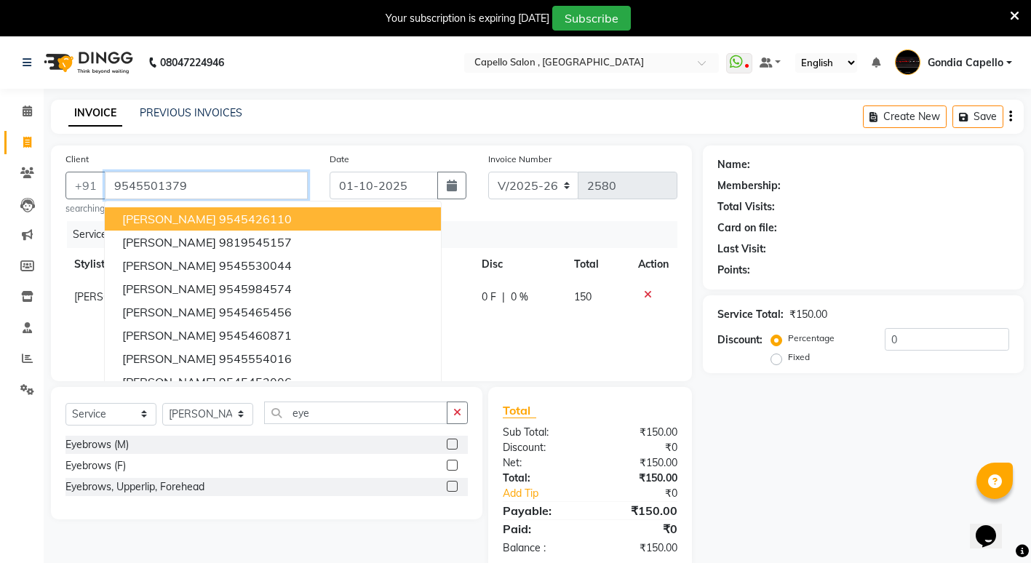
type input "9545501379"
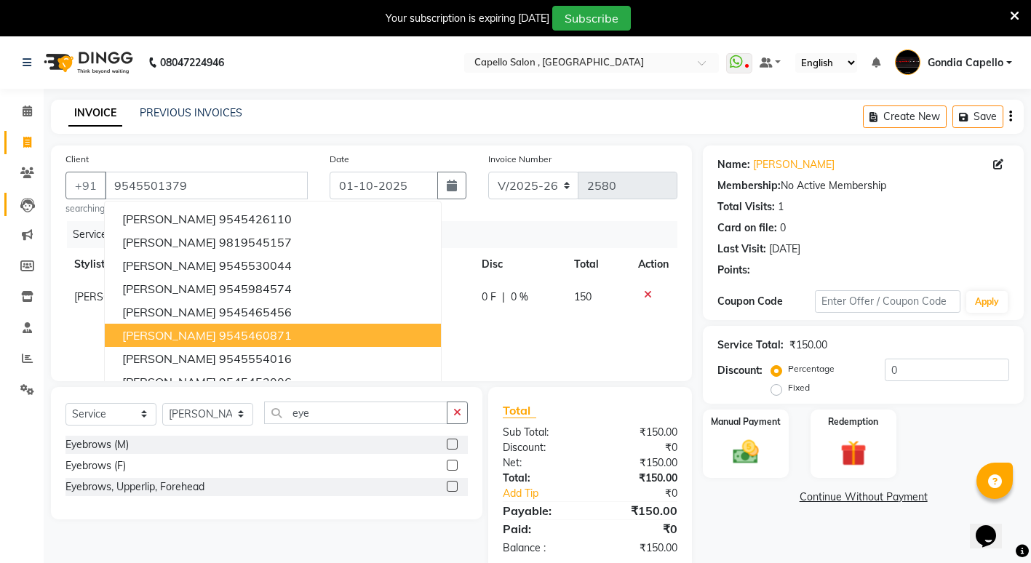
scroll to position [36, 0]
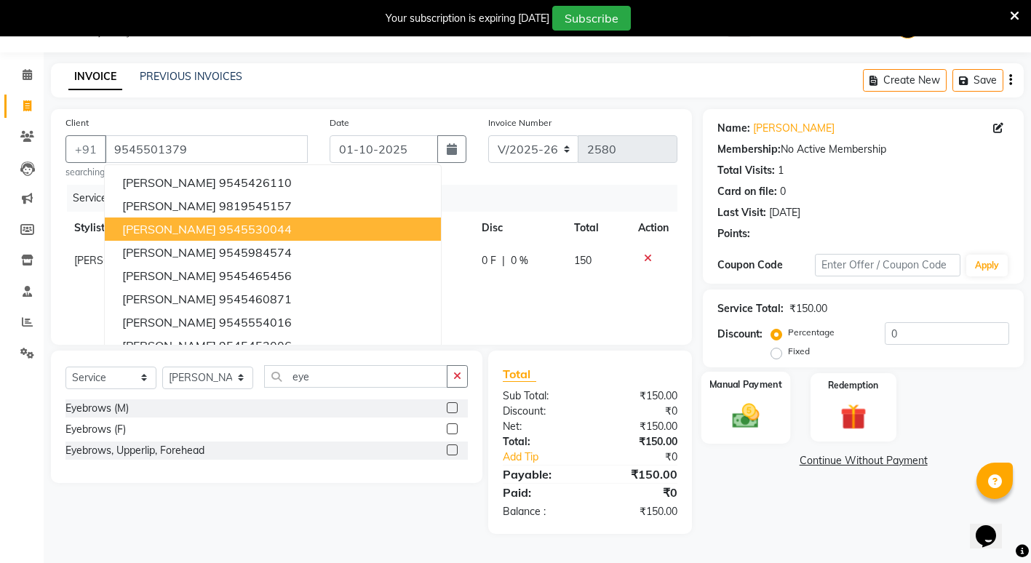
click at [767, 410] on img at bounding box center [746, 415] width 44 height 31
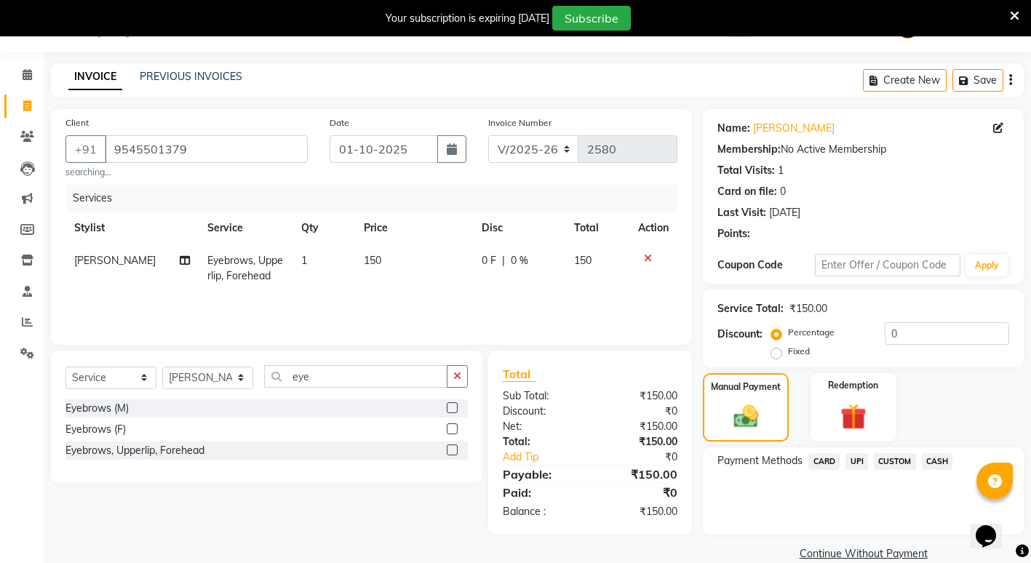
click at [861, 461] on span "UPI" at bounding box center [857, 461] width 23 height 17
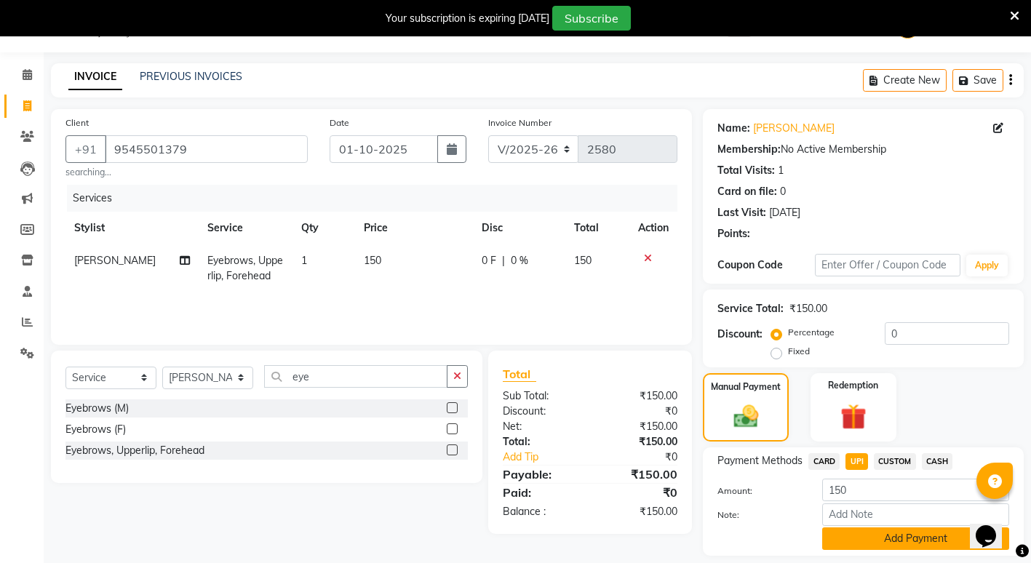
click at [830, 530] on button "Add Payment" at bounding box center [915, 539] width 187 height 23
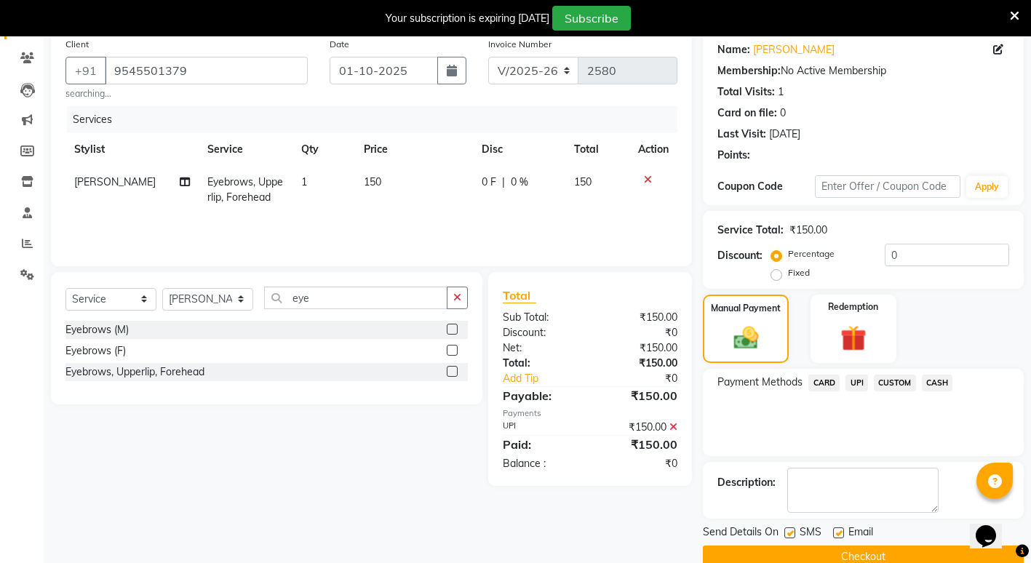
scroll to position [142, 0]
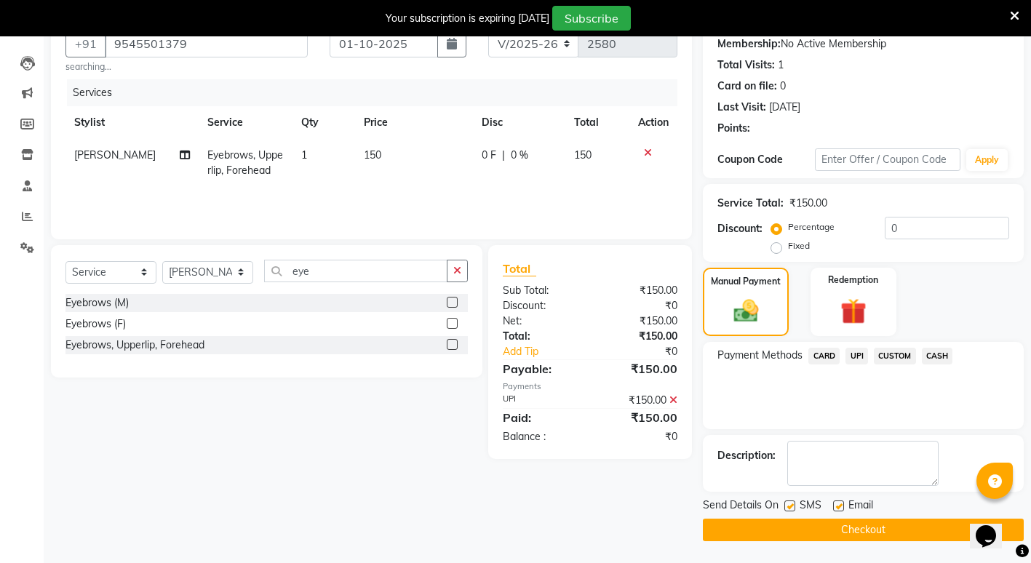
click at [792, 525] on button "Checkout" at bounding box center [863, 530] width 321 height 23
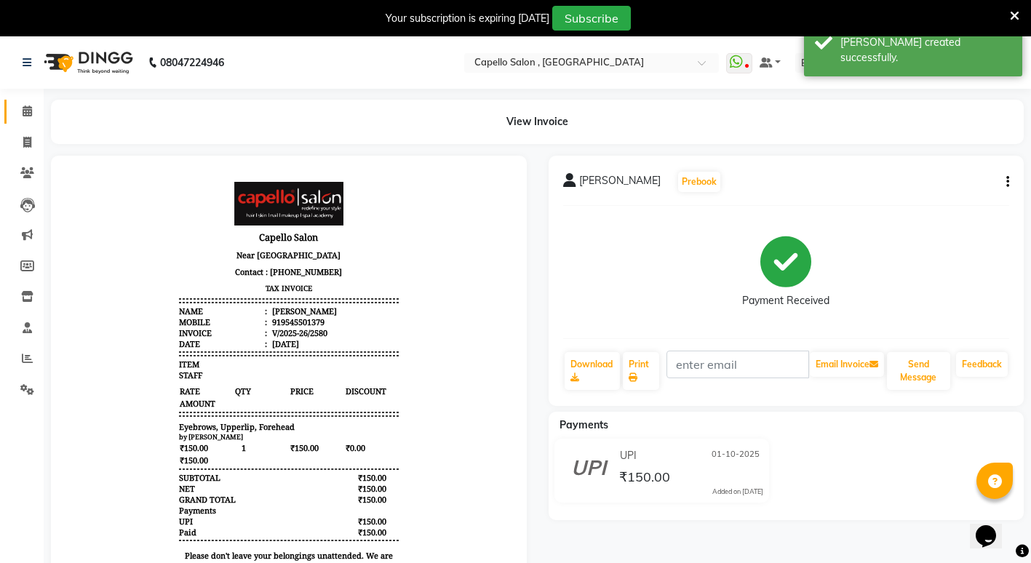
click at [25, 114] on icon at bounding box center [27, 111] width 9 height 11
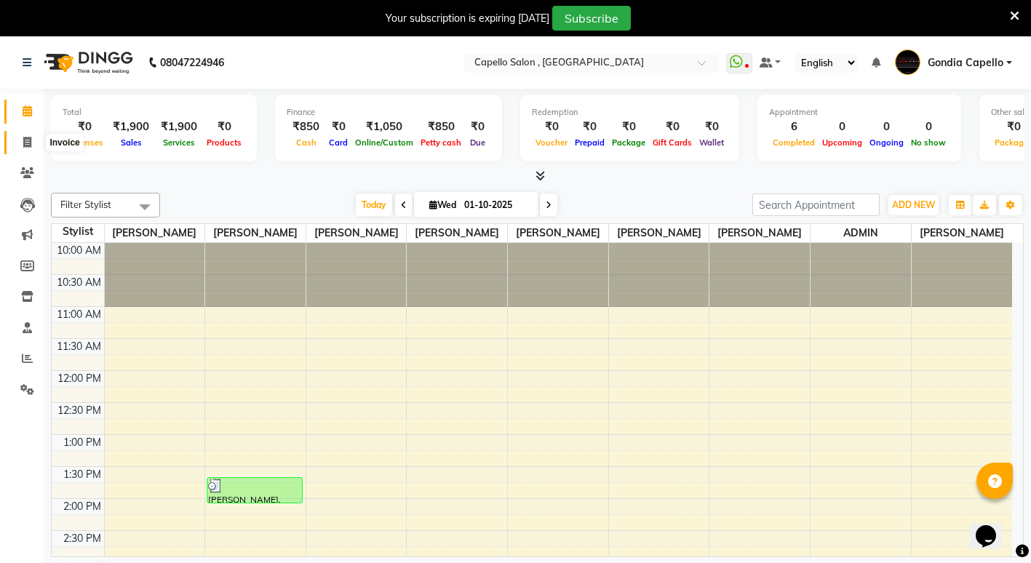
click at [25, 144] on icon at bounding box center [27, 142] width 8 height 11
select select "service"
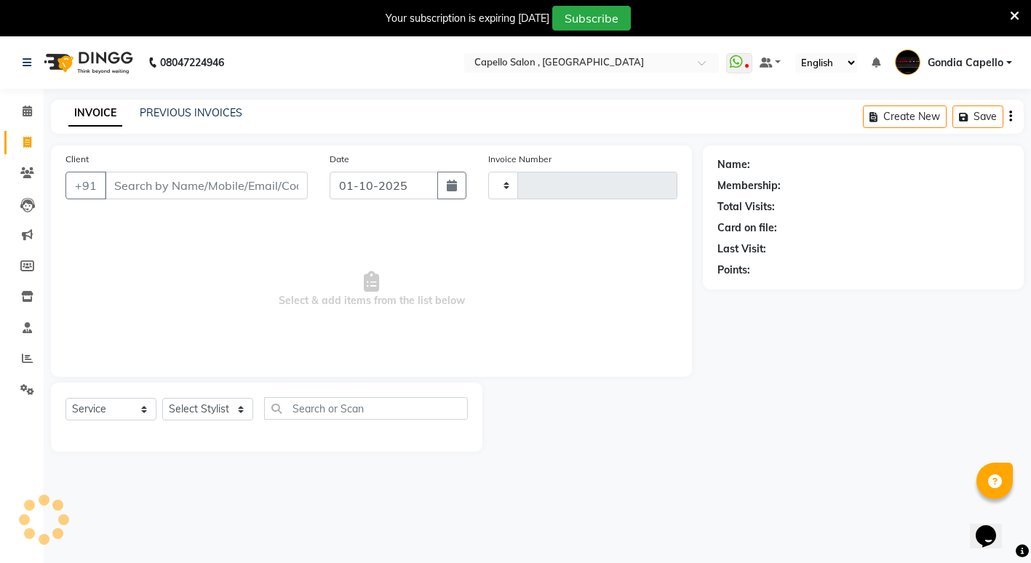
type input "2581"
select select "853"
click at [212, 405] on select "Select Stylist ADMIN [PERSON_NAME] [PERSON_NAME] [PERSON_NAME] Gondia Capello […" at bounding box center [207, 409] width 91 height 23
click at [121, 188] on input "Client" at bounding box center [206, 186] width 203 height 28
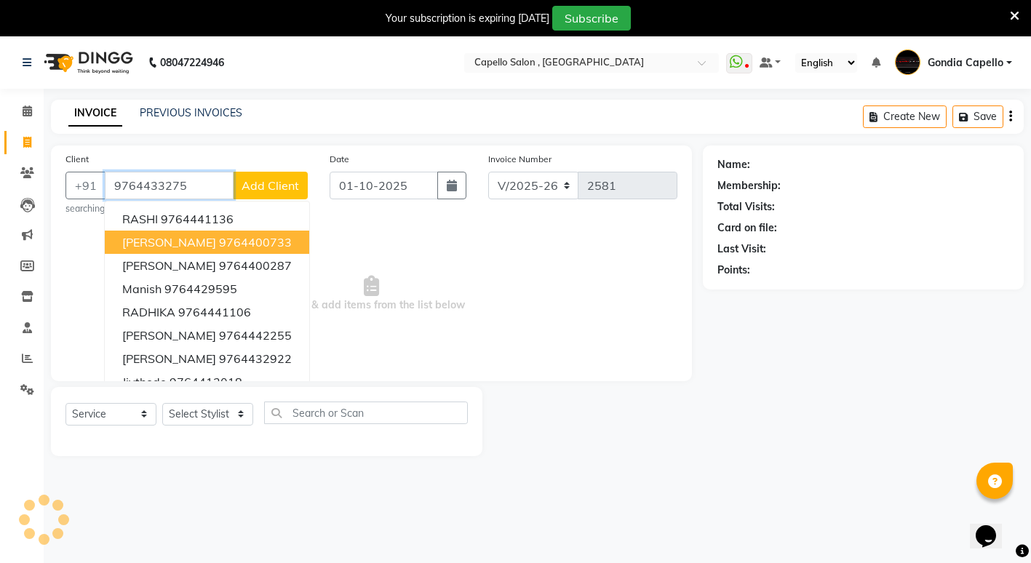
type input "9764433275"
click at [282, 178] on span "Add Client" at bounding box center [270, 185] width 57 height 15
select select "22"
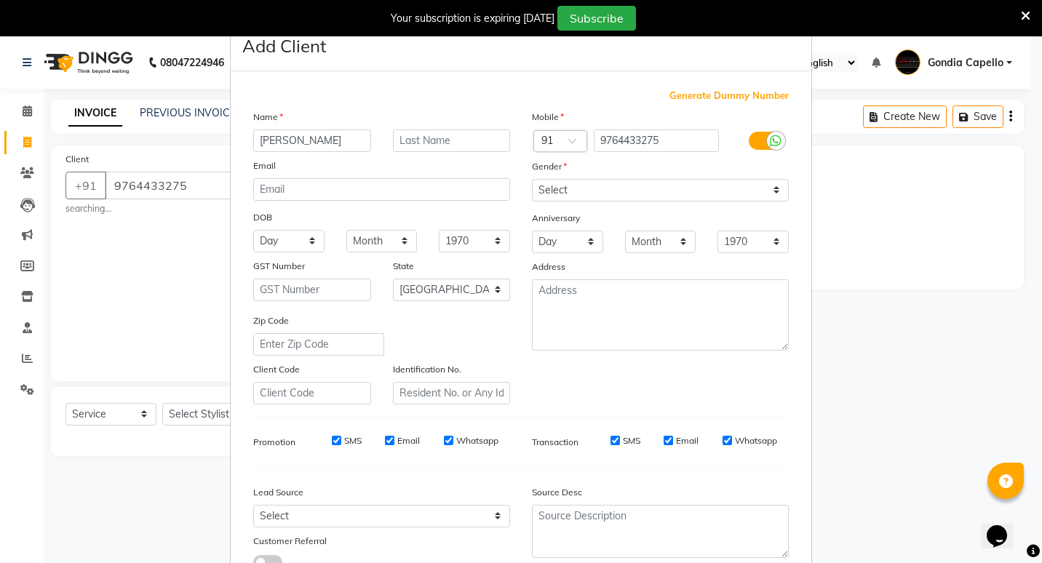
click at [303, 146] on input "[PERSON_NAME]" at bounding box center [312, 141] width 118 height 23
type input "shubhjai"
click at [747, 186] on select "Select [DEMOGRAPHIC_DATA] [DEMOGRAPHIC_DATA] Other Prefer Not To Say" at bounding box center [660, 190] width 257 height 23
select select "[DEMOGRAPHIC_DATA]"
click at [532, 179] on select "Select [DEMOGRAPHIC_DATA] [DEMOGRAPHIC_DATA] Other Prefer Not To Say" at bounding box center [660, 190] width 257 height 23
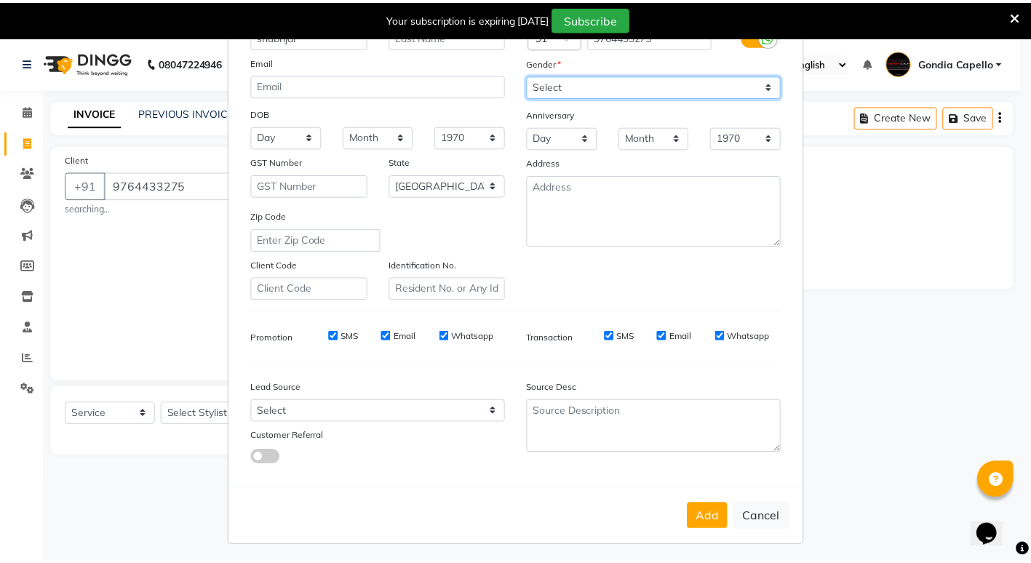
scroll to position [108, 0]
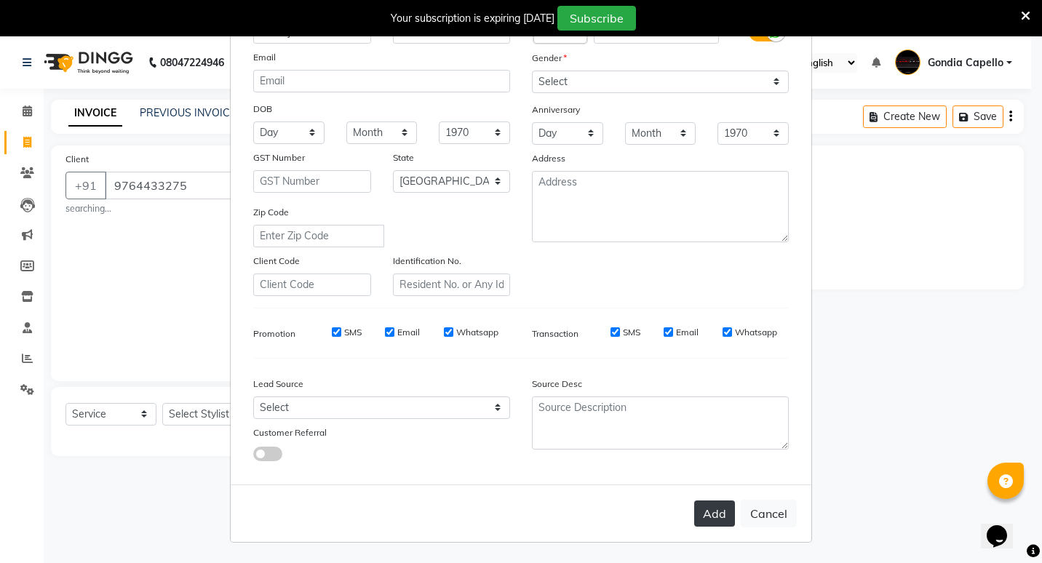
click at [710, 512] on button "Add" at bounding box center [714, 514] width 41 height 26
select select
select select "null"
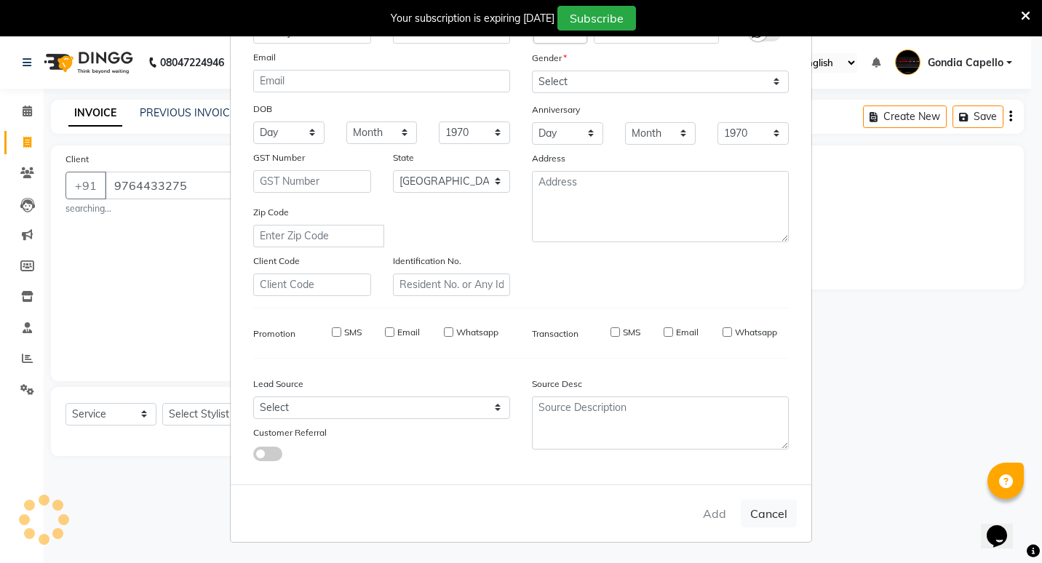
select select
checkbox input "false"
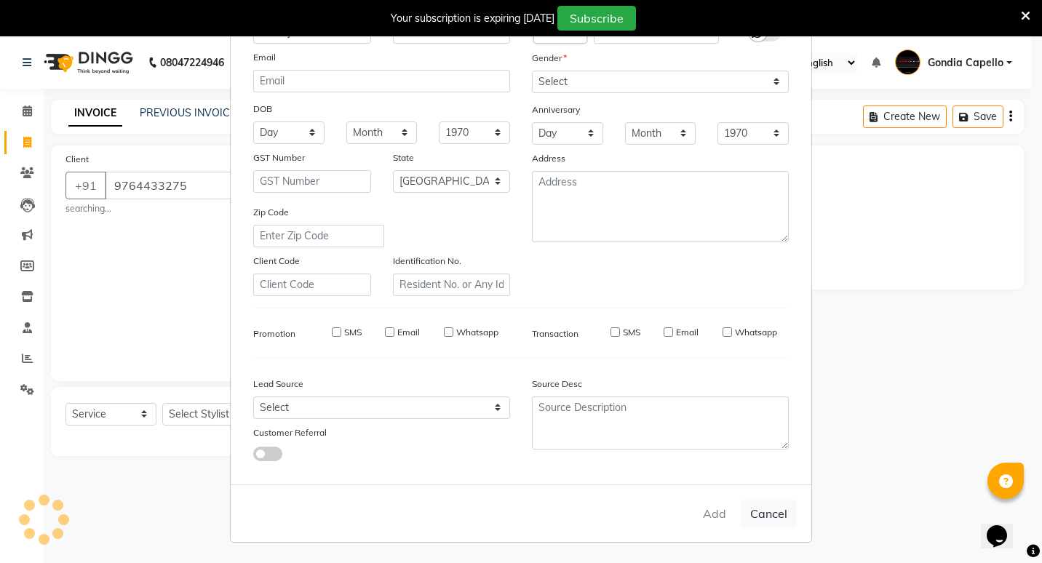
checkbox input "false"
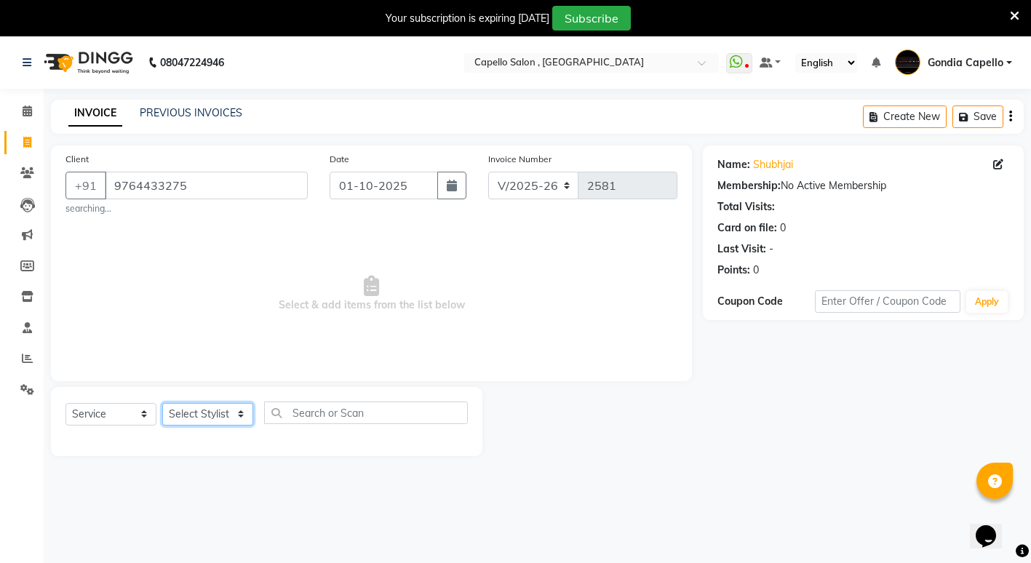
click at [226, 408] on select "Select Stylist ADMIN [PERSON_NAME] [PERSON_NAME] [PERSON_NAME] Gondia Capello […" at bounding box center [207, 414] width 91 height 23
select select "14375"
click at [162, 403] on select "Select Stylist ADMIN [PERSON_NAME] [PERSON_NAME] [PERSON_NAME] Gondia Capello […" at bounding box center [207, 414] width 91 height 23
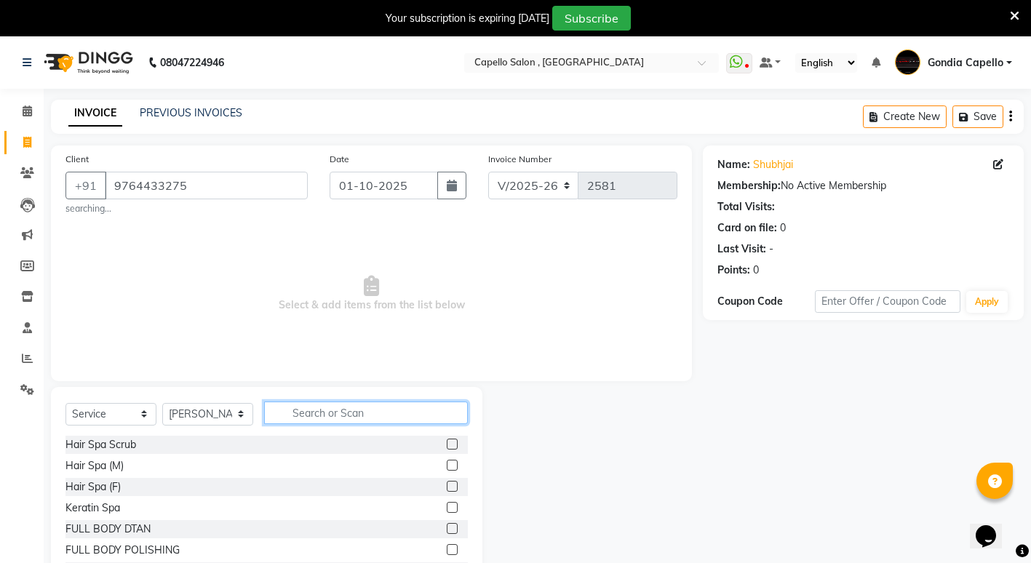
click at [367, 421] on input "text" at bounding box center [366, 413] width 204 height 23
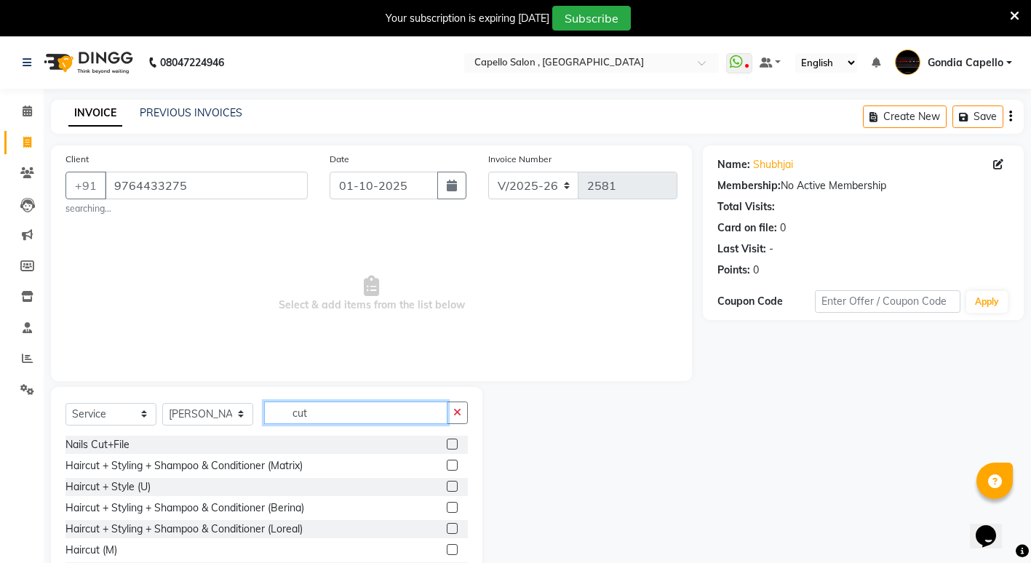
type input "cut"
click at [447, 550] on label at bounding box center [452, 549] width 11 height 11
click at [447, 550] on input "checkbox" at bounding box center [451, 550] width 9 height 9
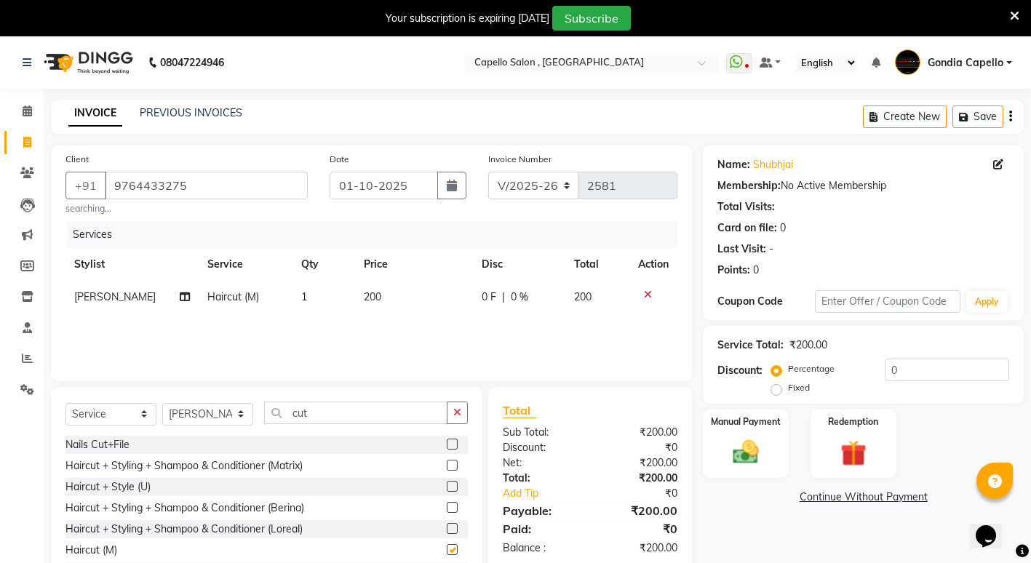
checkbox input "false"
click at [782, 438] on div "Manual Payment" at bounding box center [746, 443] width 89 height 71
click at [936, 500] on span "CASH" at bounding box center [937, 498] width 31 height 17
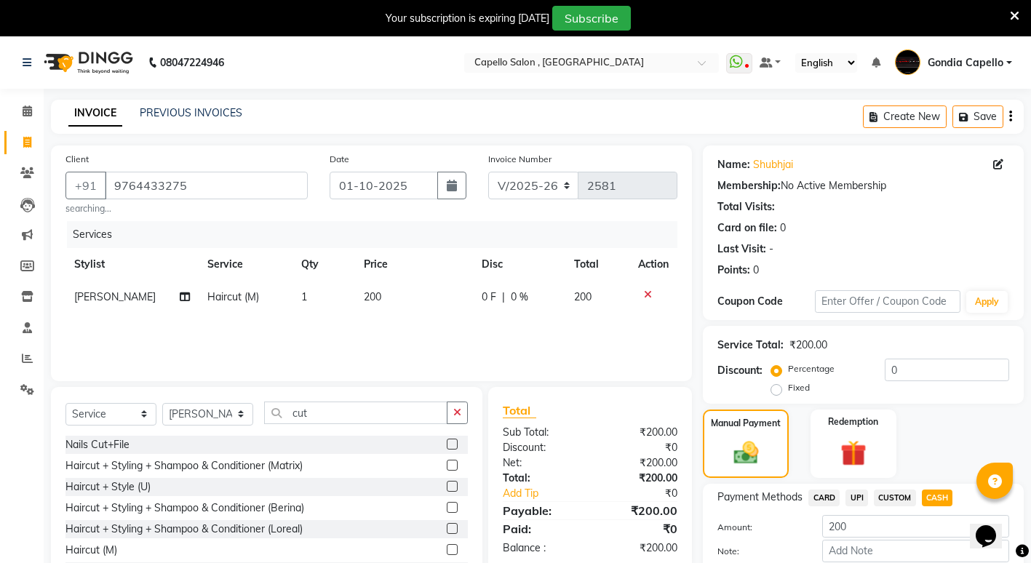
scroll to position [81, 0]
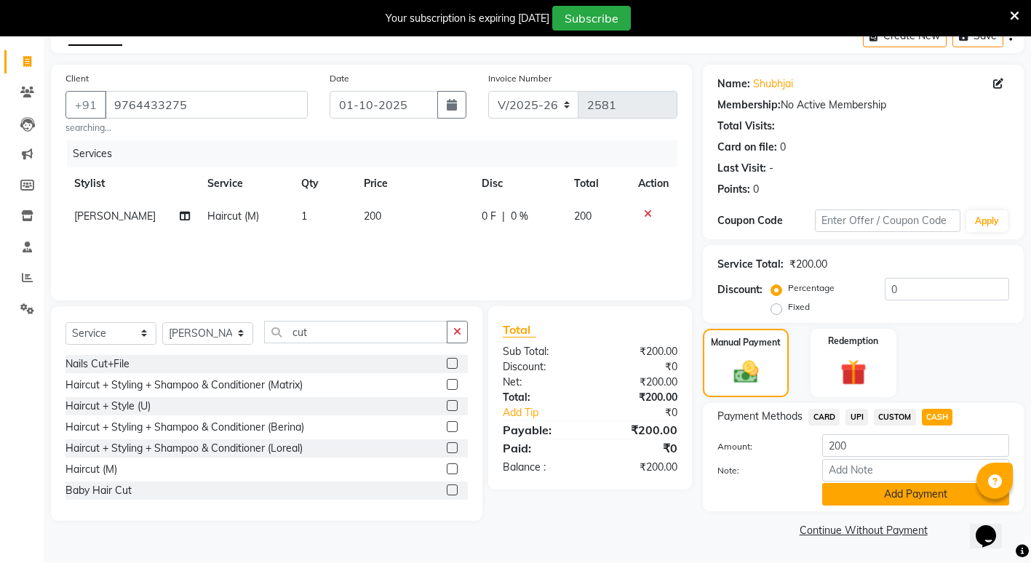
click at [844, 489] on button "Add Payment" at bounding box center [915, 494] width 187 height 23
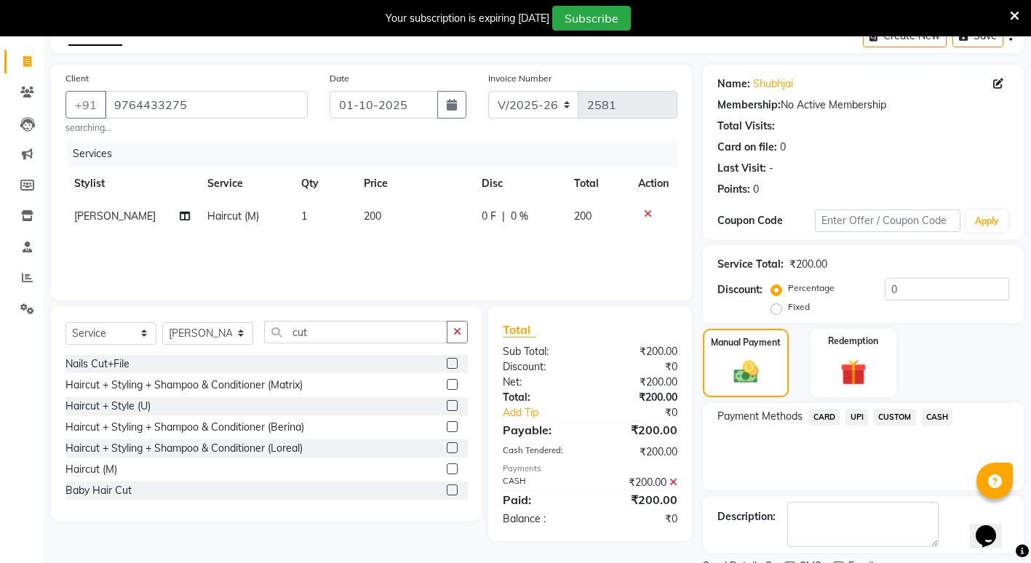
scroll to position [142, 0]
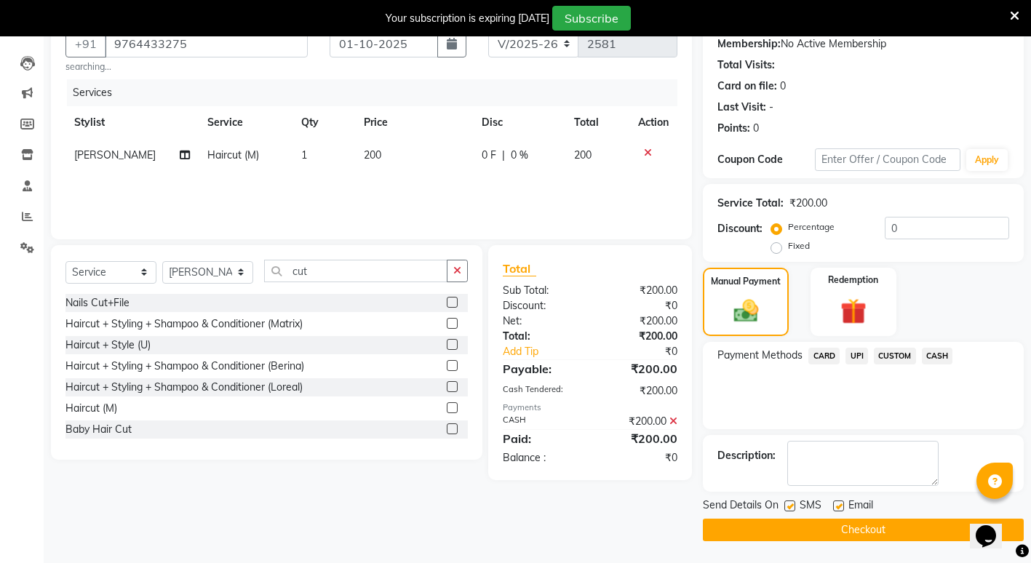
click at [795, 536] on button "Checkout" at bounding box center [863, 530] width 321 height 23
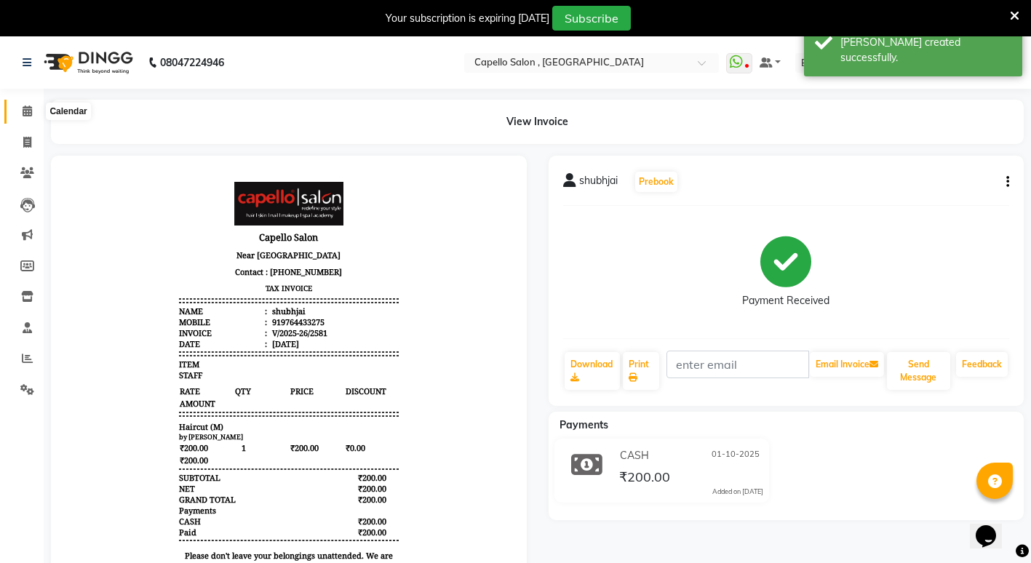
click at [35, 114] on span at bounding box center [27, 111] width 25 height 17
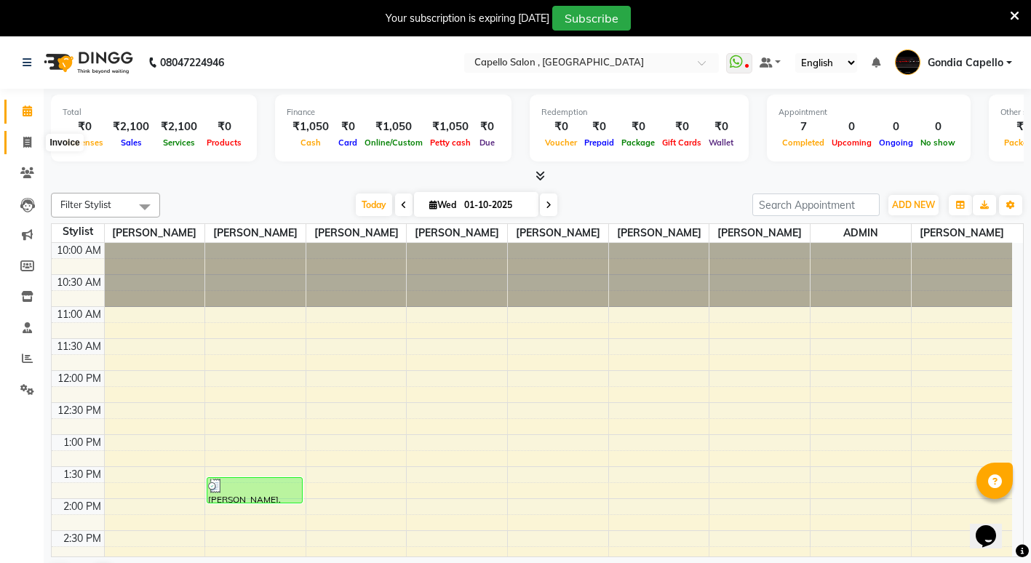
click at [21, 144] on span at bounding box center [27, 143] width 25 height 17
select select "service"
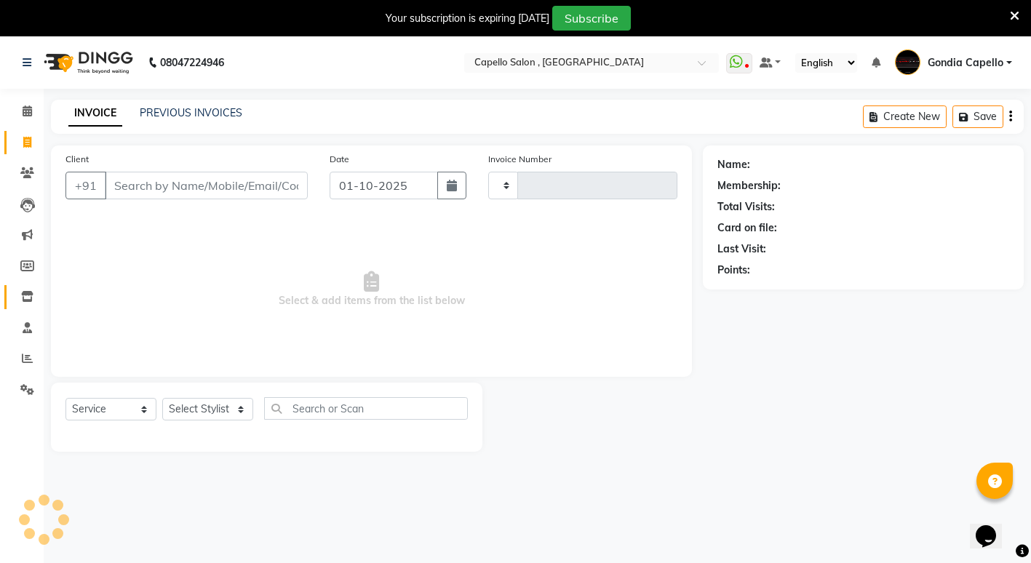
type input "2582"
select select "853"
click at [190, 418] on select "Select Stylist ADMIN [PERSON_NAME] [PERSON_NAME] [PERSON_NAME] Gondia Capello […" at bounding box center [207, 409] width 91 height 23
select select "66896"
click at [162, 398] on select "Select Stylist ADMIN [PERSON_NAME] [PERSON_NAME] [PERSON_NAME] Gondia Capello […" at bounding box center [207, 409] width 91 height 23
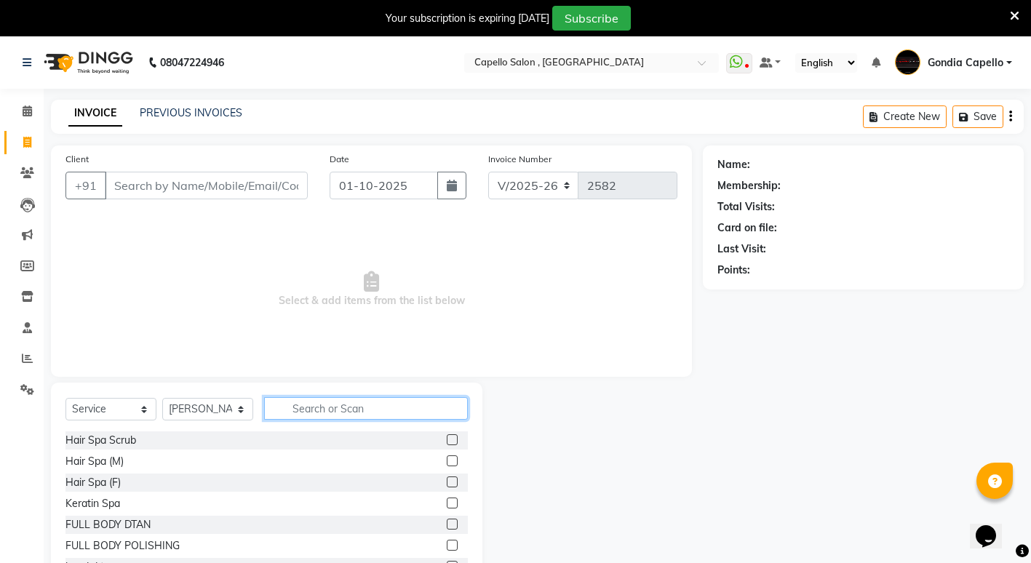
click at [338, 404] on input "text" at bounding box center [366, 408] width 204 height 23
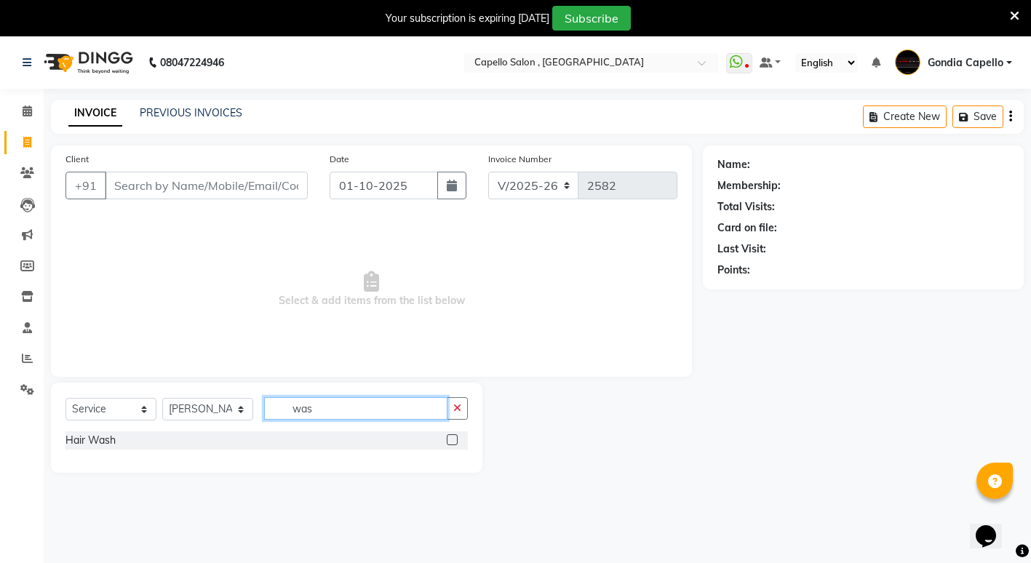
type input "was"
click at [453, 440] on label at bounding box center [452, 439] width 11 height 11
click at [453, 440] on input "checkbox" at bounding box center [451, 440] width 9 height 9
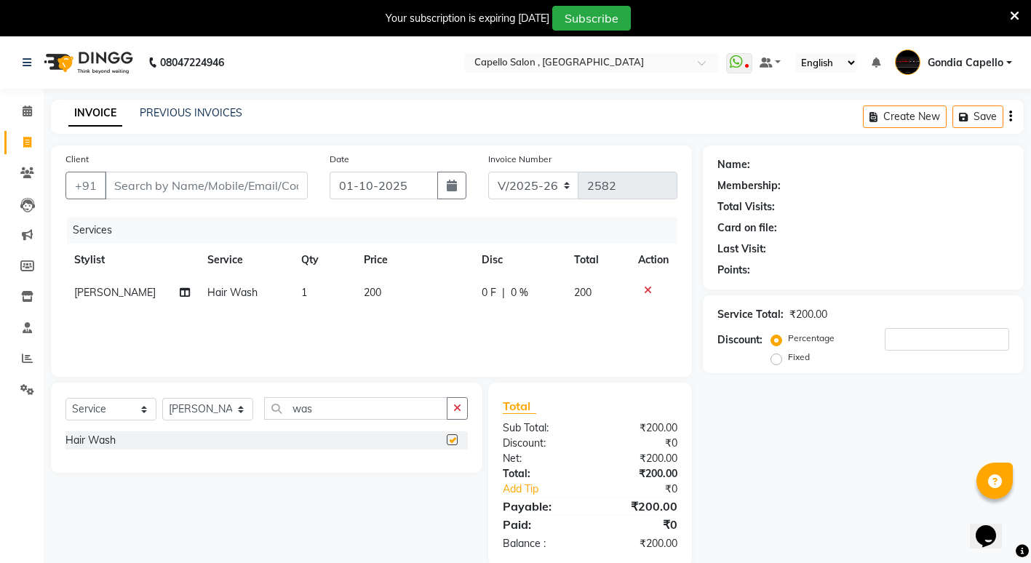
checkbox input "false"
click at [394, 404] on input "was" at bounding box center [355, 408] width 183 height 23
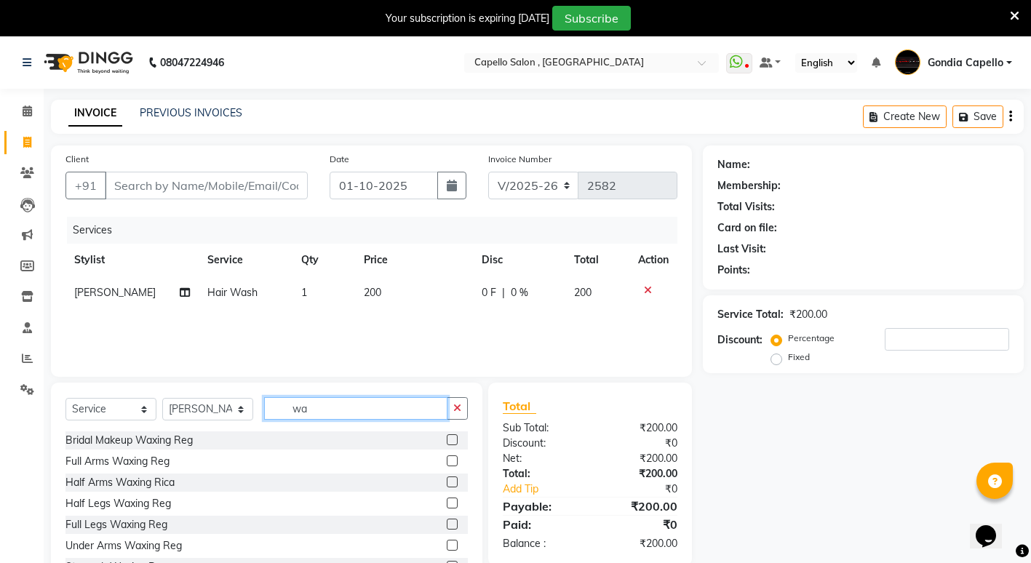
type input "w"
type input "st"
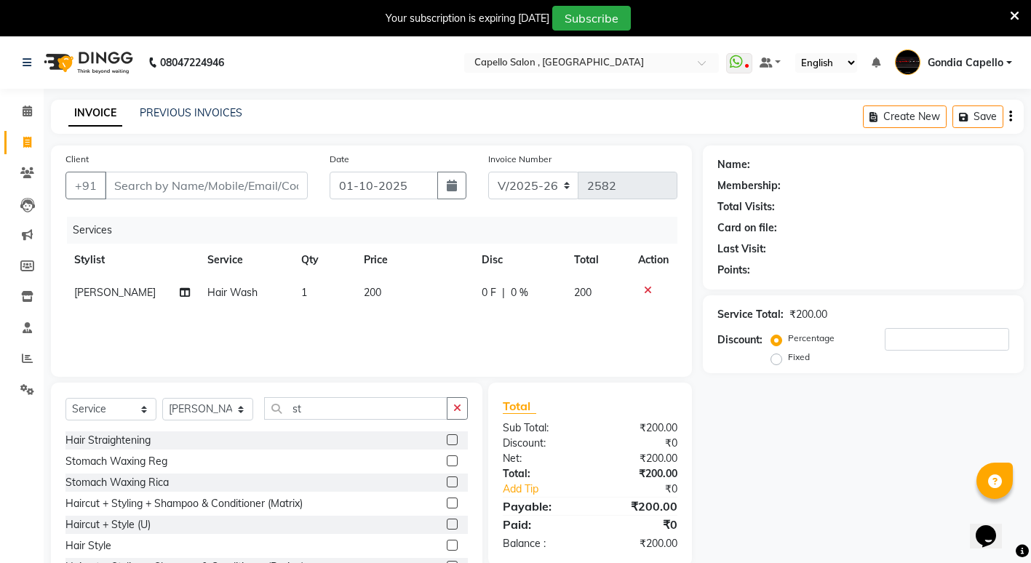
click at [447, 542] on label at bounding box center [452, 545] width 11 height 11
click at [447, 542] on input "checkbox" at bounding box center [451, 545] width 9 height 9
checkbox input "false"
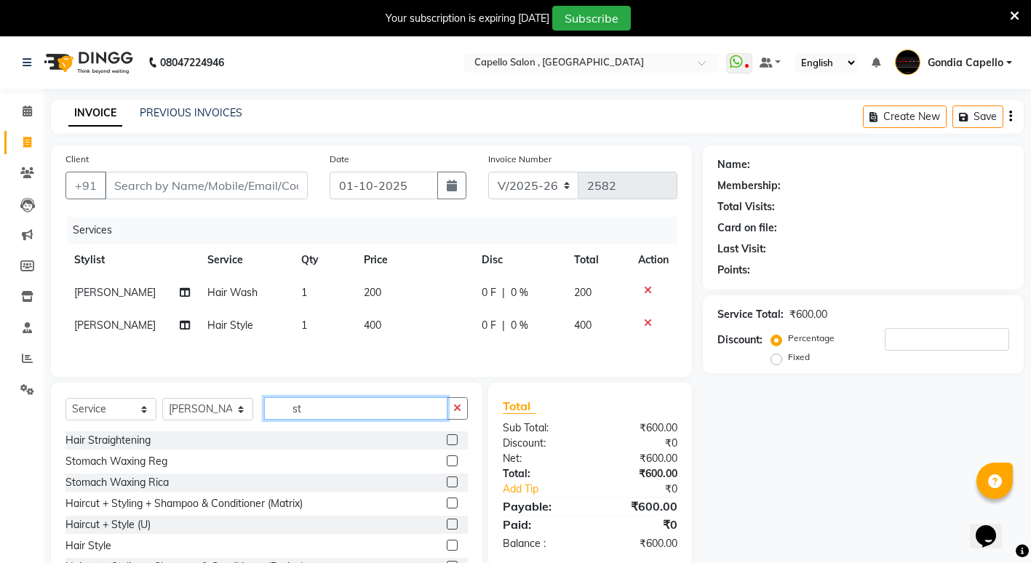
click at [343, 408] on input "st" at bounding box center [355, 408] width 183 height 23
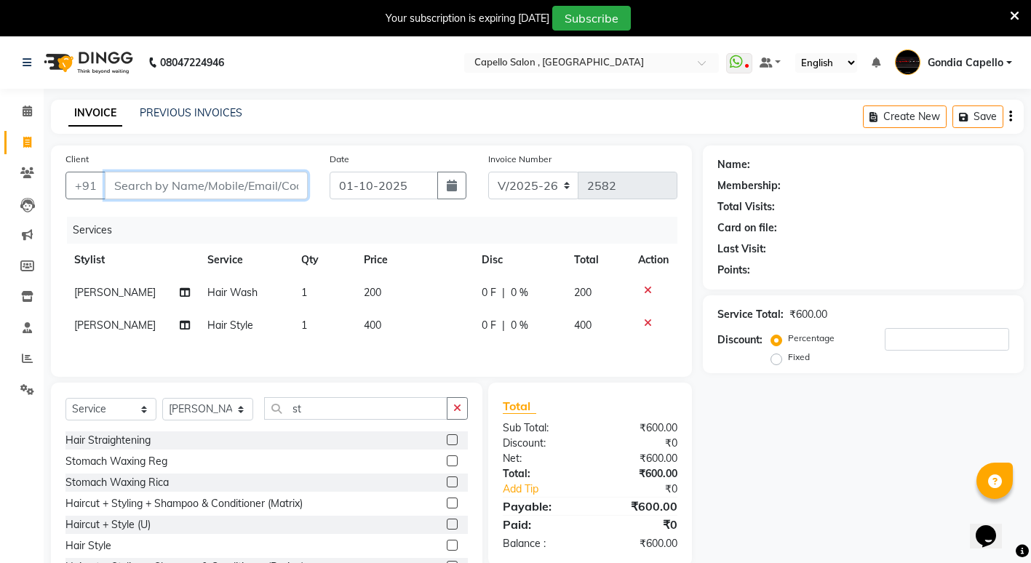
click at [213, 194] on input "Client" at bounding box center [206, 186] width 203 height 28
click at [180, 290] on icon at bounding box center [185, 292] width 10 height 10
select select "66896"
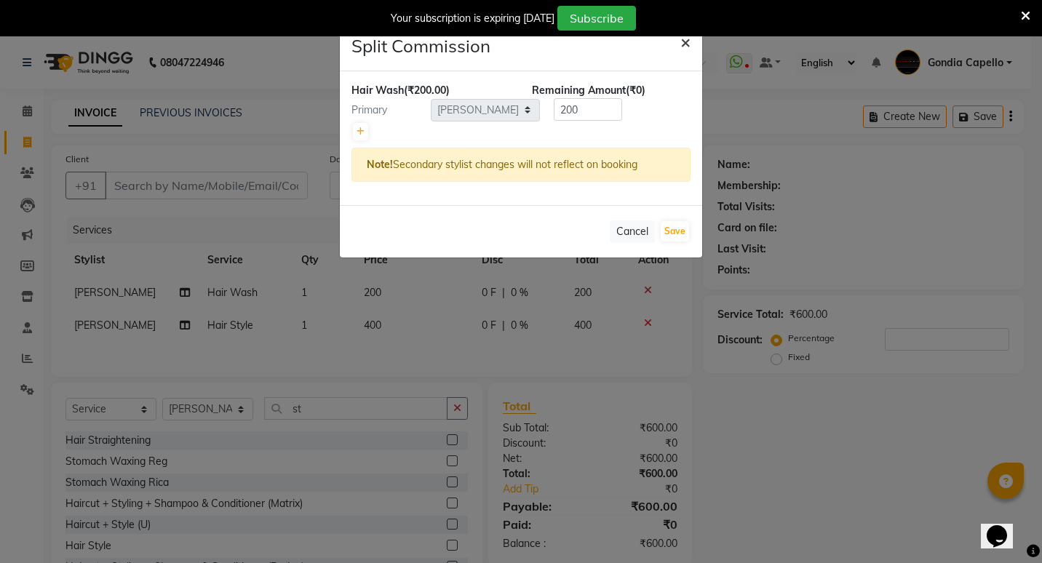
click at [682, 42] on span "×" at bounding box center [685, 42] width 10 height 22
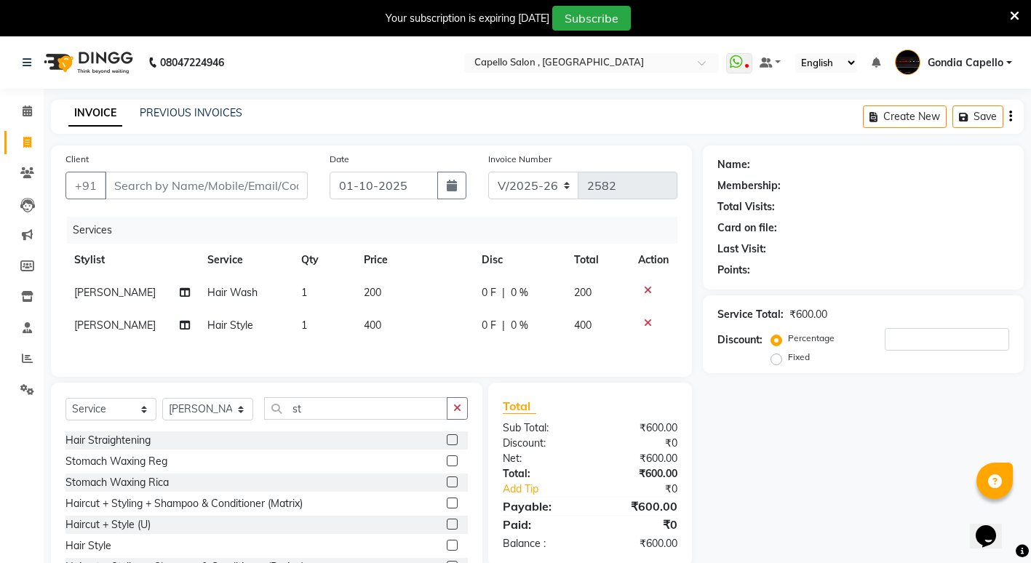
click at [106, 292] on span "[PERSON_NAME]" at bounding box center [115, 292] width 82 height 13
select select "66896"
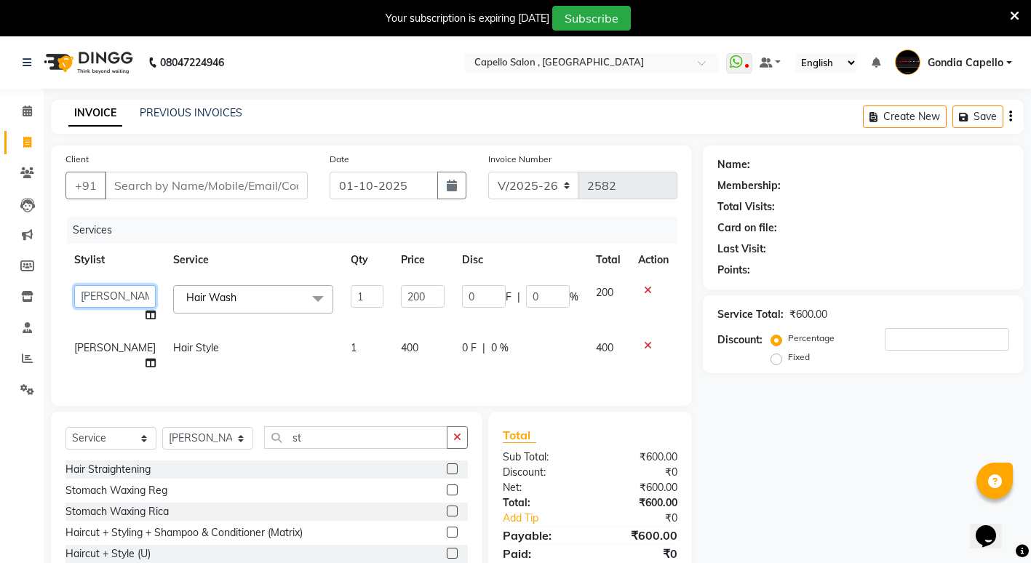
click at [113, 298] on select "ADMIN [PERSON_NAME] [PERSON_NAME] [PERSON_NAME] Gondia Capello [PERSON_NAME] [P…" at bounding box center [115, 296] width 82 height 23
select select "14375"
click at [796, 488] on div "Name: Membership: Total Visits: Card on file: Last Visit: Points: Service Total…" at bounding box center [869, 386] width 332 height 481
click at [138, 185] on input "Client" at bounding box center [206, 186] width 203 height 28
type input "9"
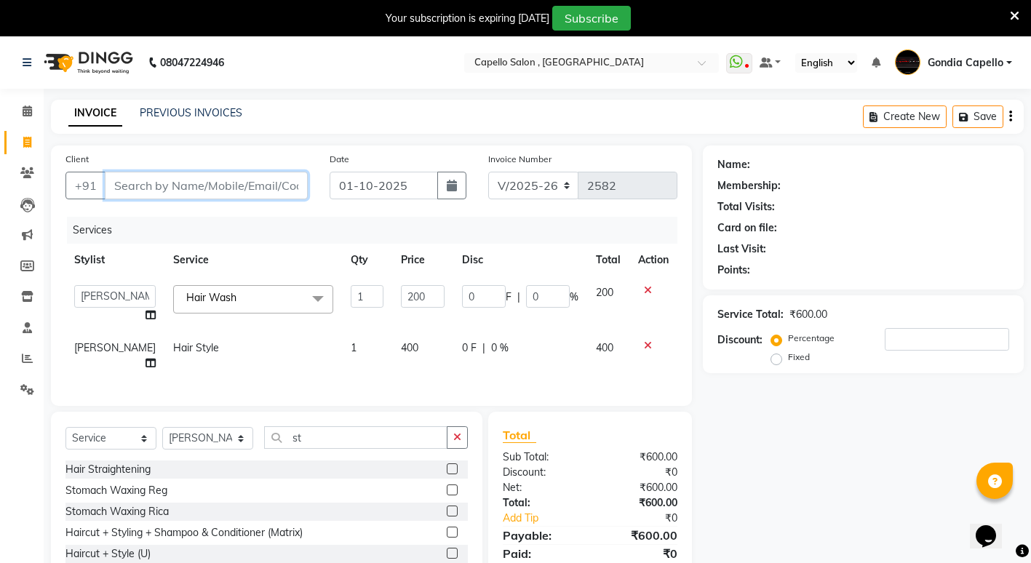
type input "0"
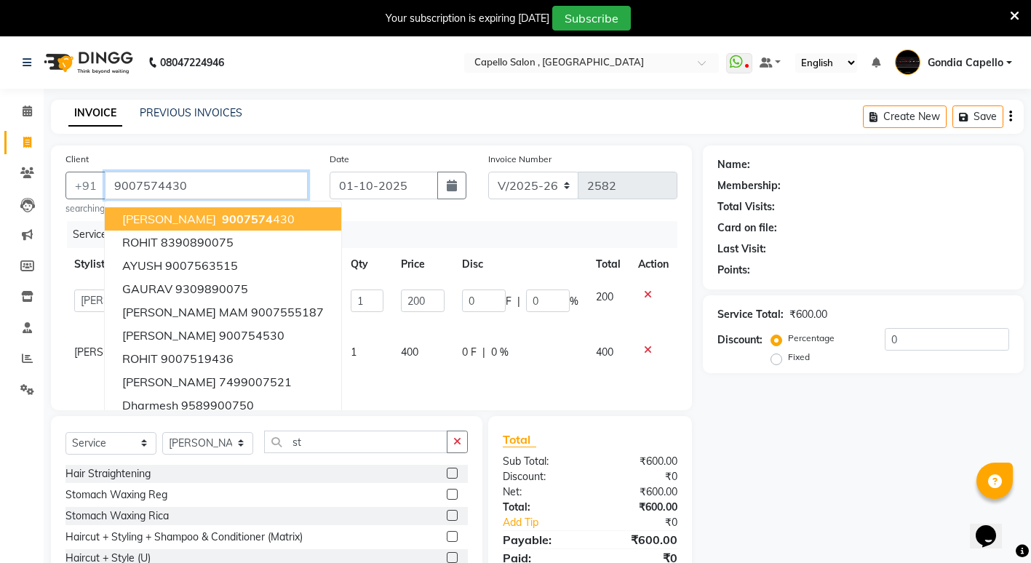
type input "9007574430"
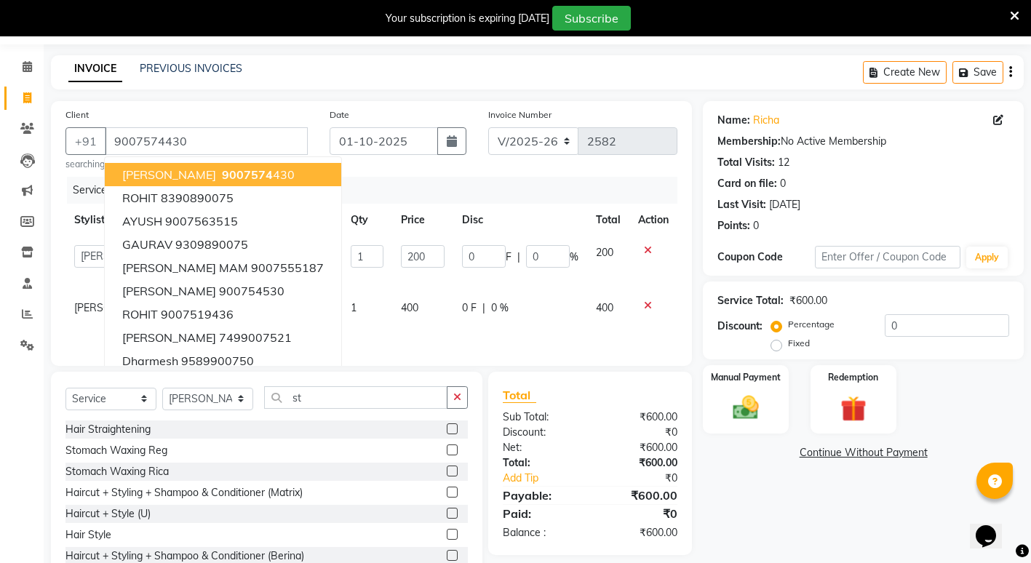
scroll to position [28, 0]
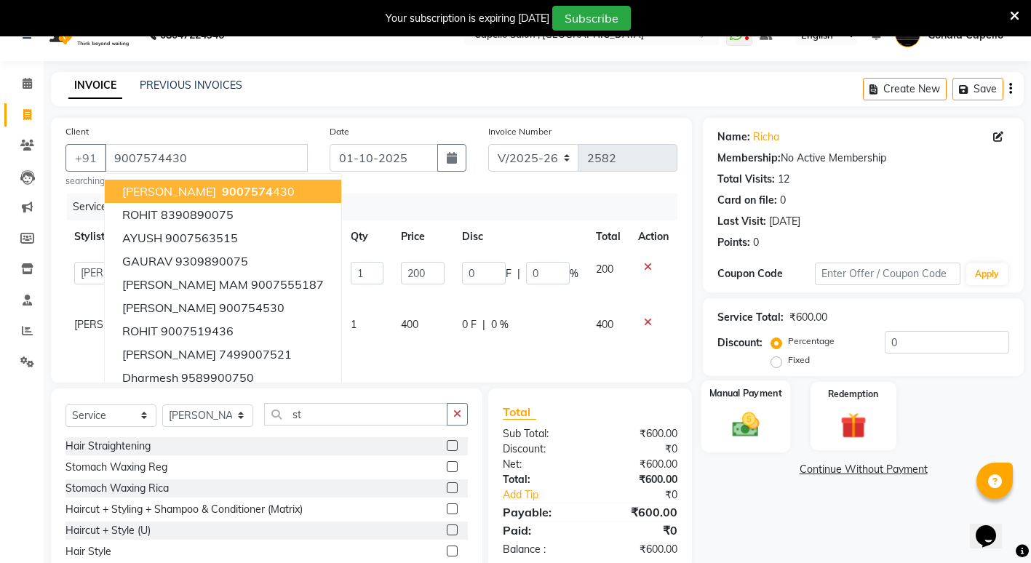
click at [756, 407] on div "Manual Payment" at bounding box center [746, 416] width 89 height 71
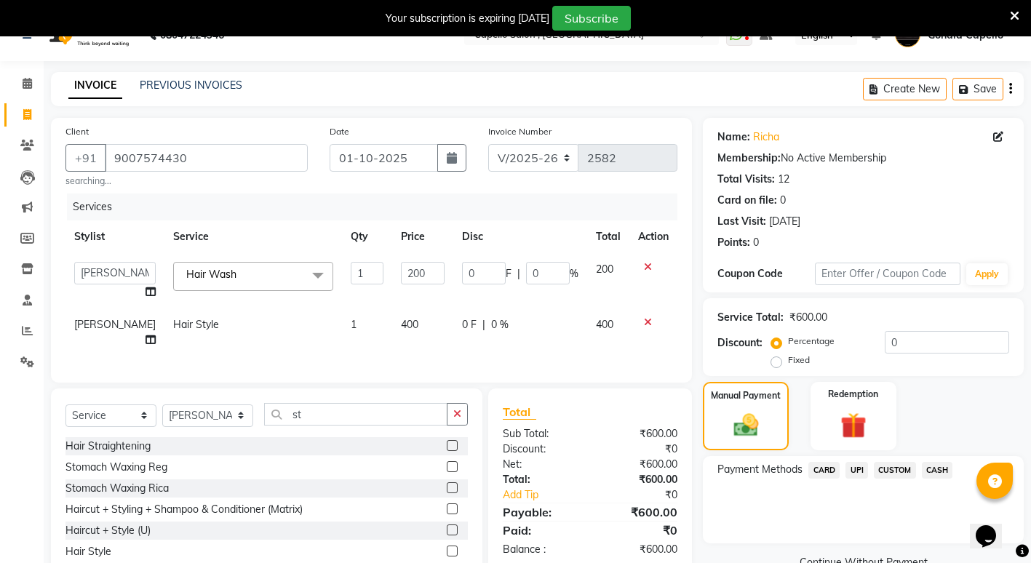
click at [941, 466] on span "CASH" at bounding box center [937, 470] width 31 height 17
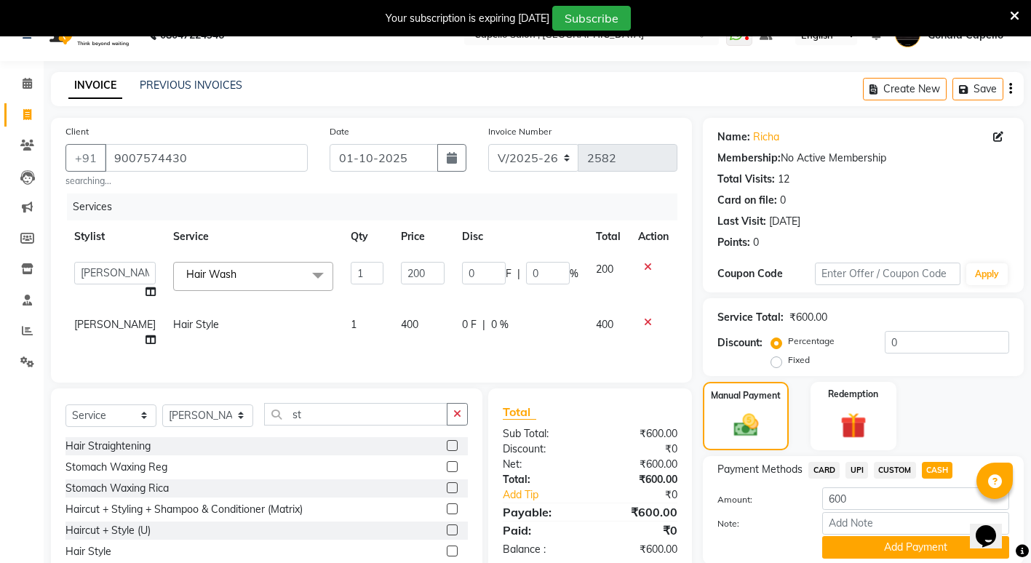
scroll to position [100, 0]
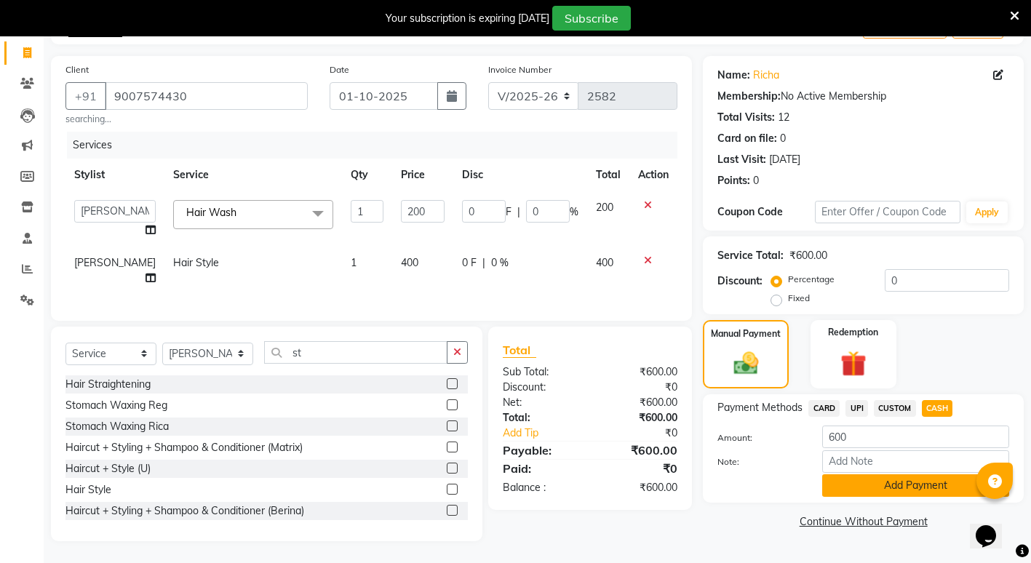
click at [851, 480] on button "Add Payment" at bounding box center [915, 485] width 187 height 23
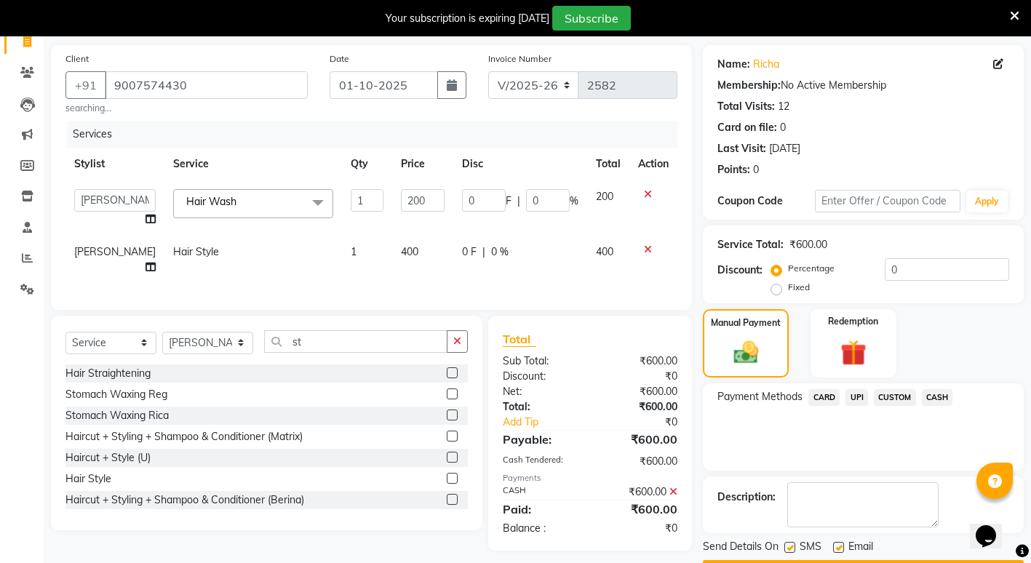
scroll to position [142, 0]
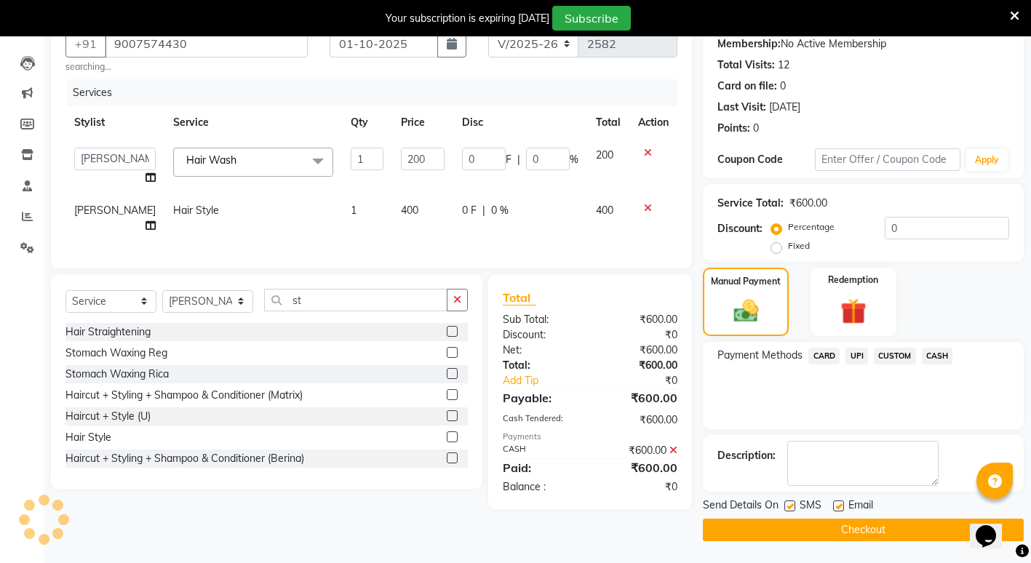
click at [777, 527] on button "Checkout" at bounding box center [863, 530] width 321 height 23
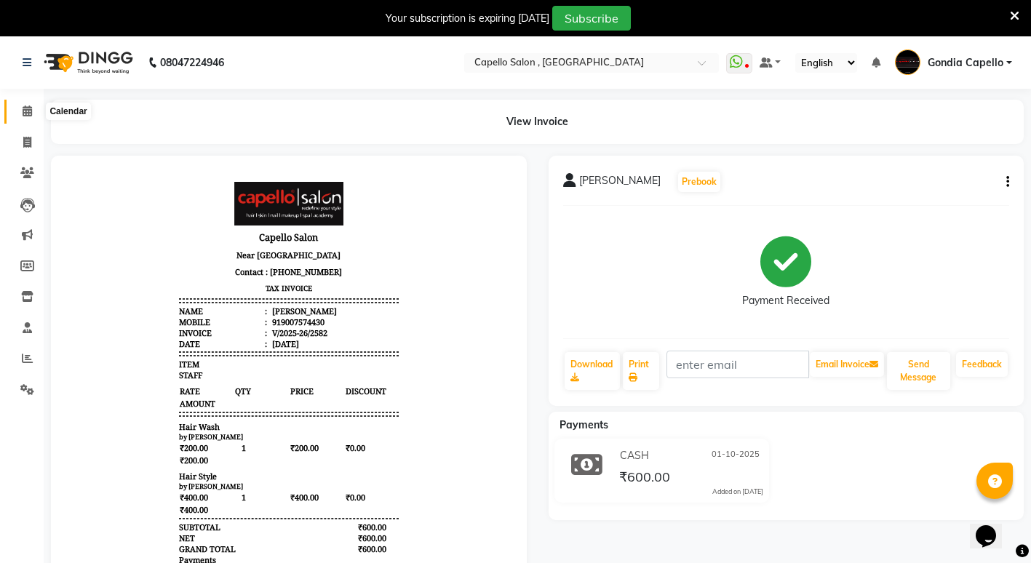
click at [20, 113] on span at bounding box center [27, 111] width 25 height 17
